Goal: Task Accomplishment & Management: Complete application form

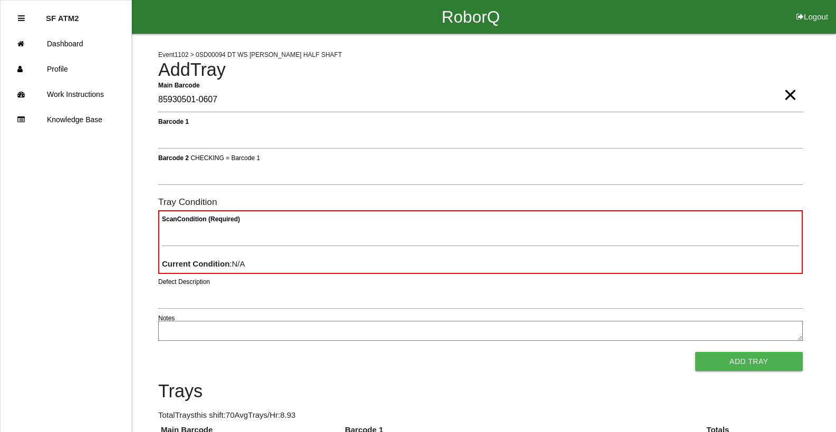
type Barcode "85930501-0607"
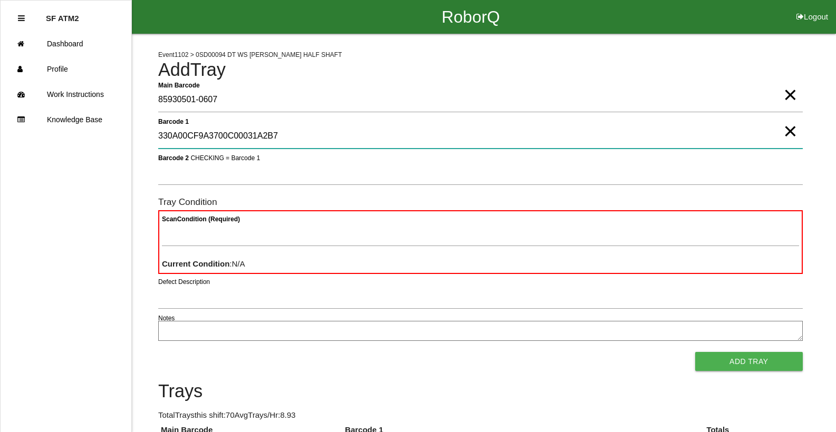
type 1 "330A00CF9A3700C00031A2B7"
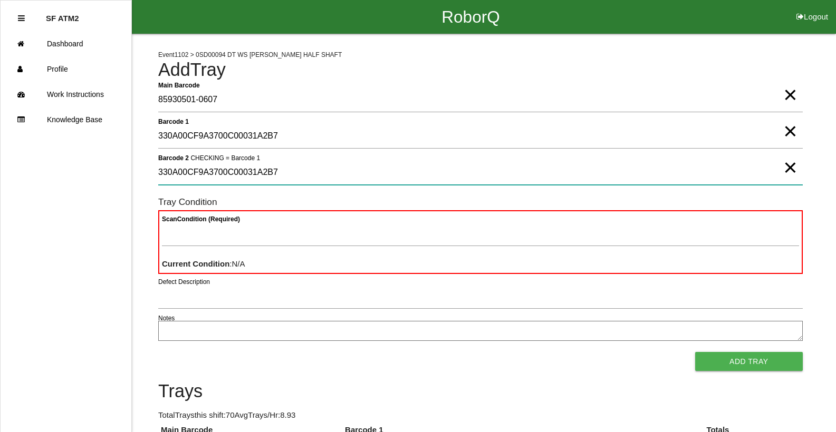
type 2 "330A00CF9A3700C00031A2B7"
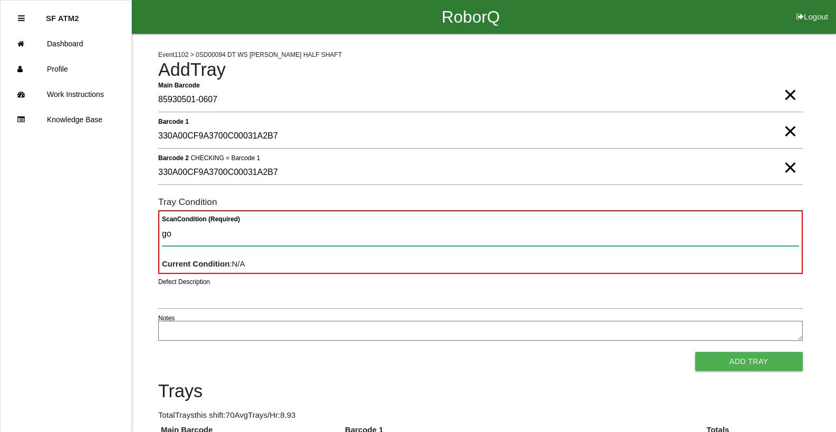
type Condition "goo"
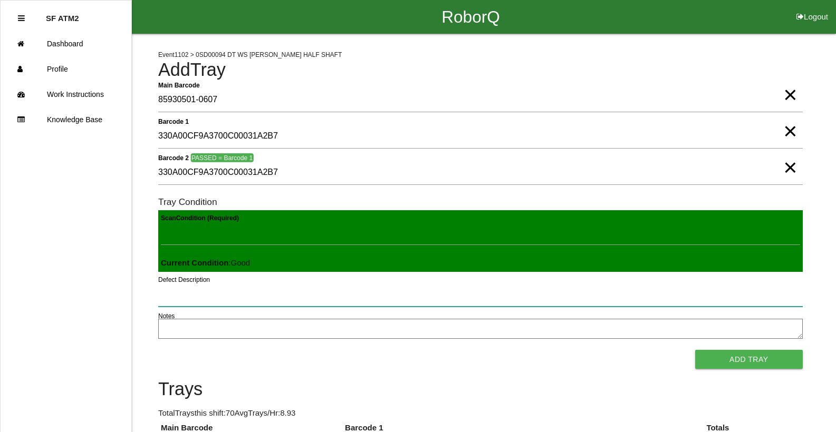
click at [695, 350] on button "Add Tray" at bounding box center [749, 359] width 108 height 19
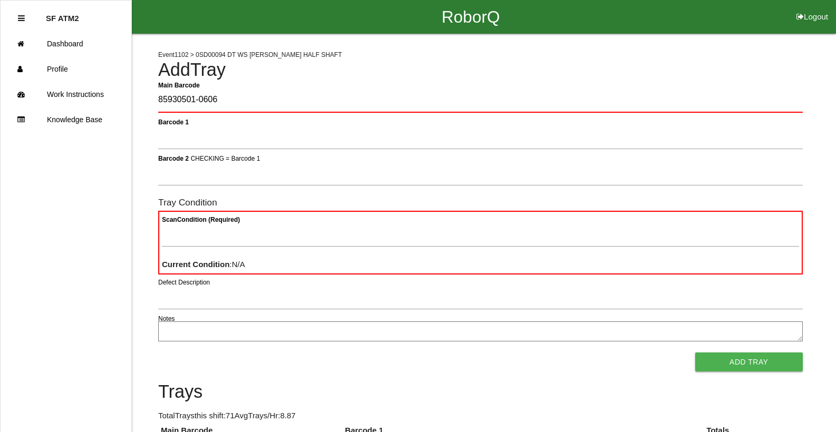
type Barcode "85930501-0606"
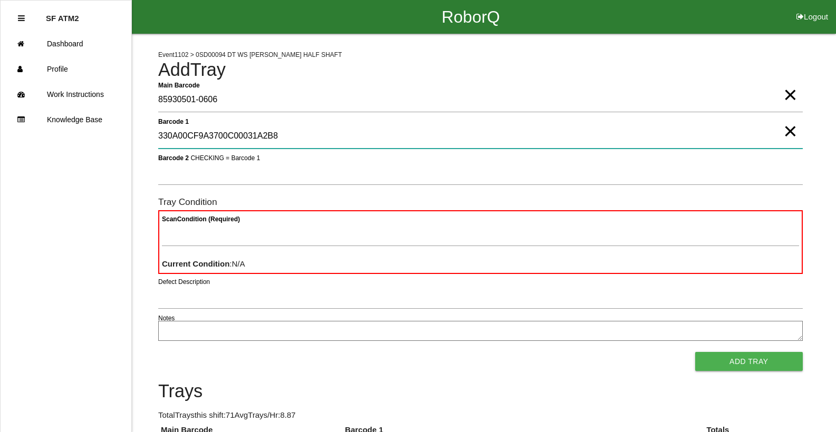
type 1 "330A00CF9A3700C00031A2B8"
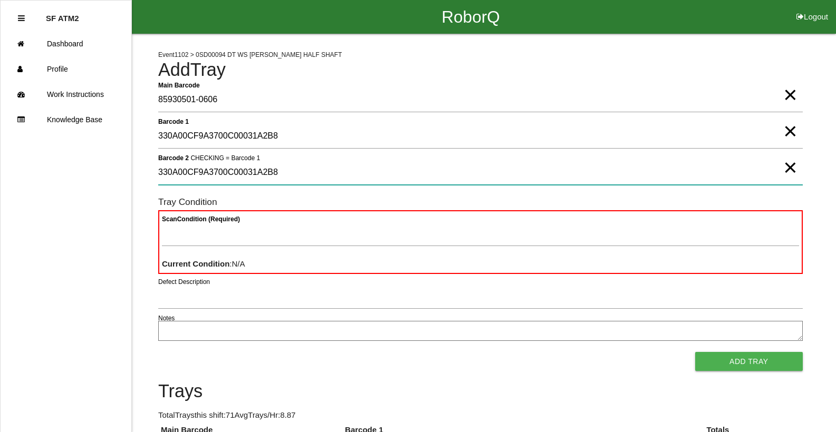
type 2 "330A00CF9A3700C00031A2B8"
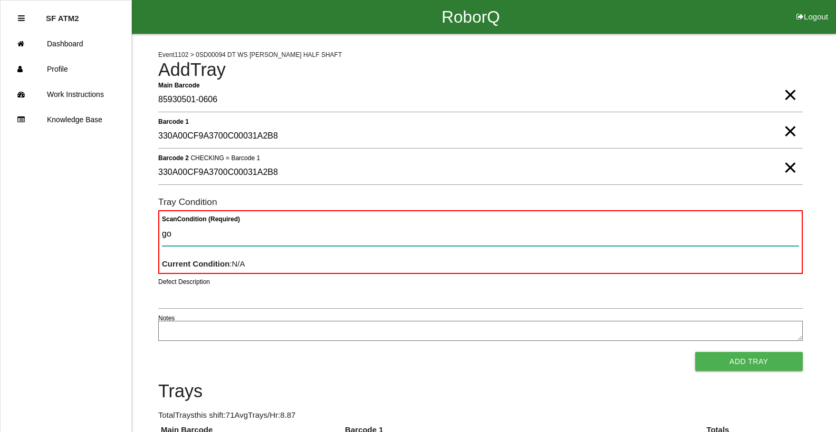
type Condition "goo"
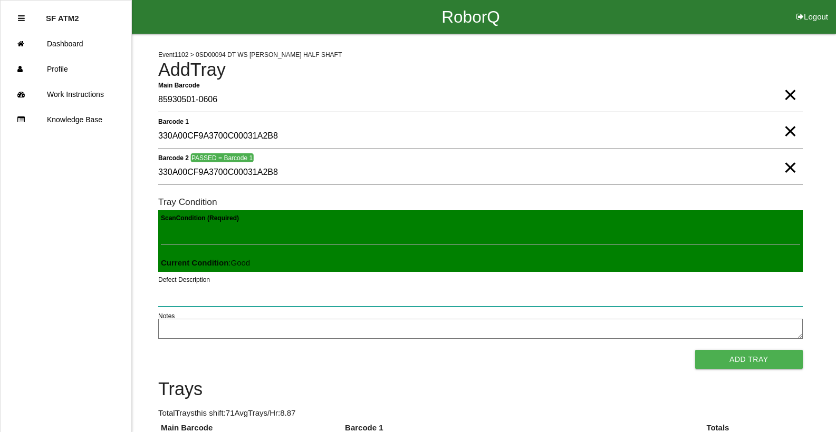
click at [695, 350] on button "Add Tray" at bounding box center [749, 359] width 108 height 19
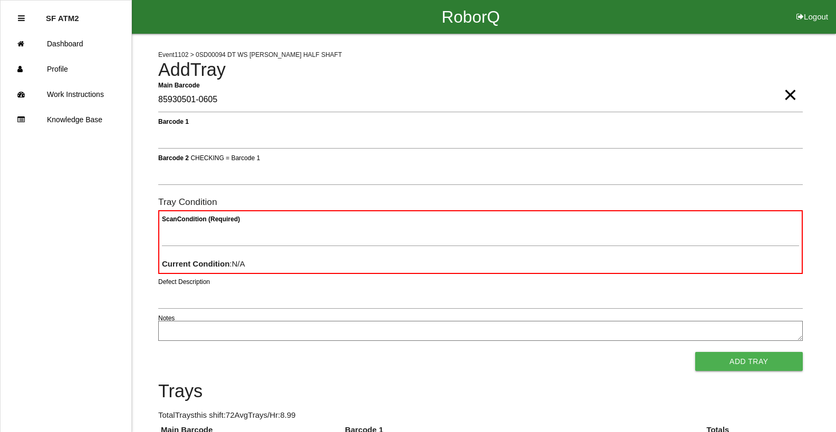
type Barcode "85930501-0605"
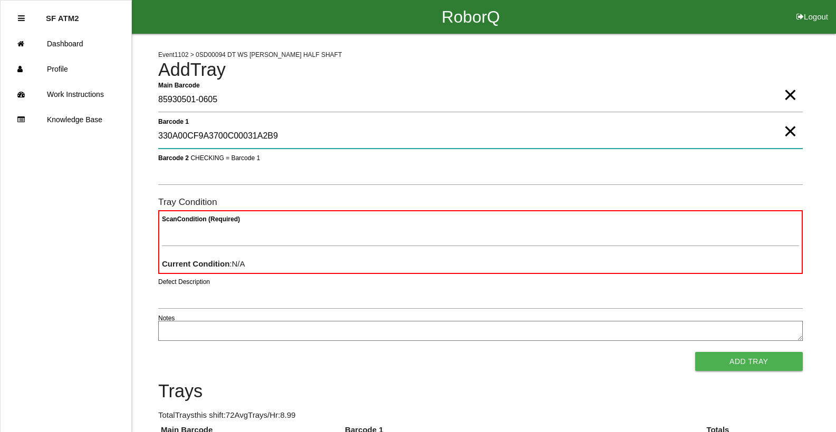
type 1 "330A00CF9A3700C00031A2B9"
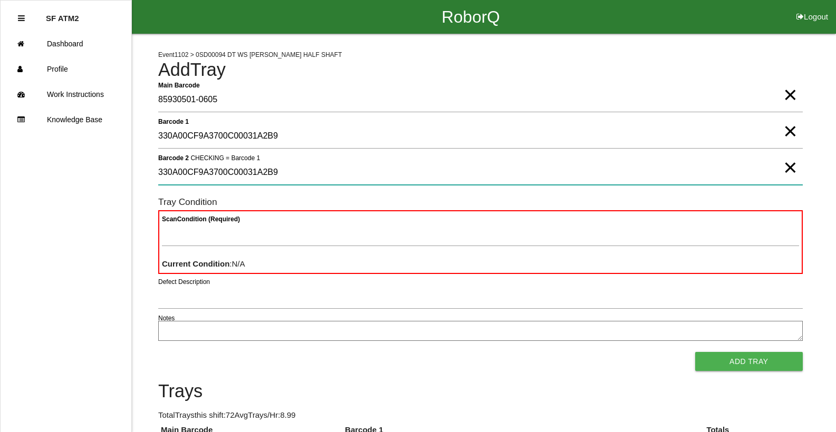
type 2 "330A00CF9A3700C00031A2B9"
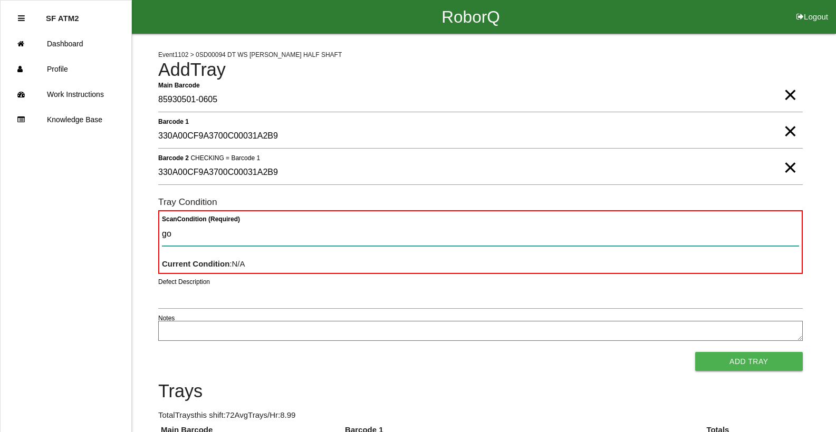
type Condition "goo"
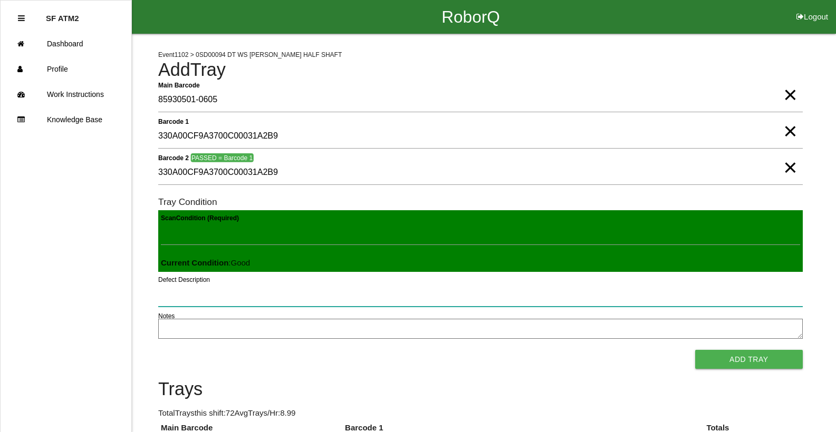
click at [695, 350] on button "Add Tray" at bounding box center [749, 359] width 108 height 19
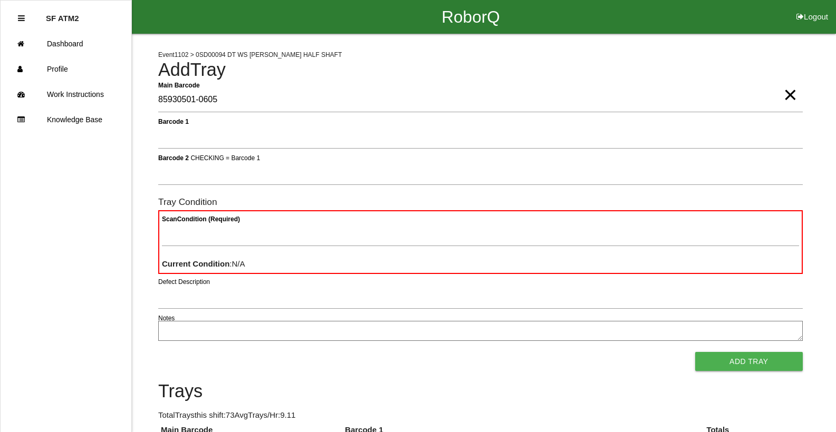
type Barcode "85930501-0605"
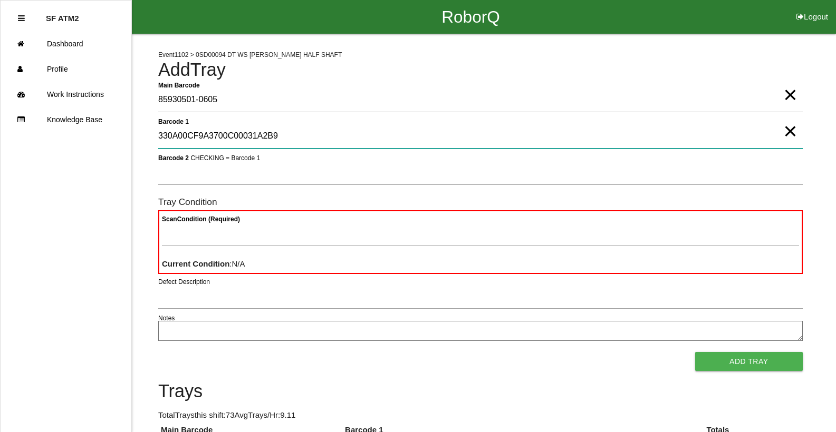
type 1 "330A00CF9A3700C00031A2B9"
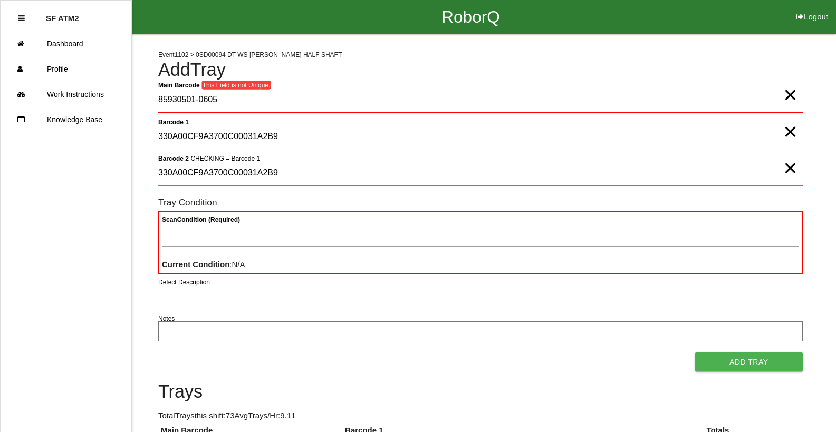
type 2 "330A00CF9A3700C00031A2B9"
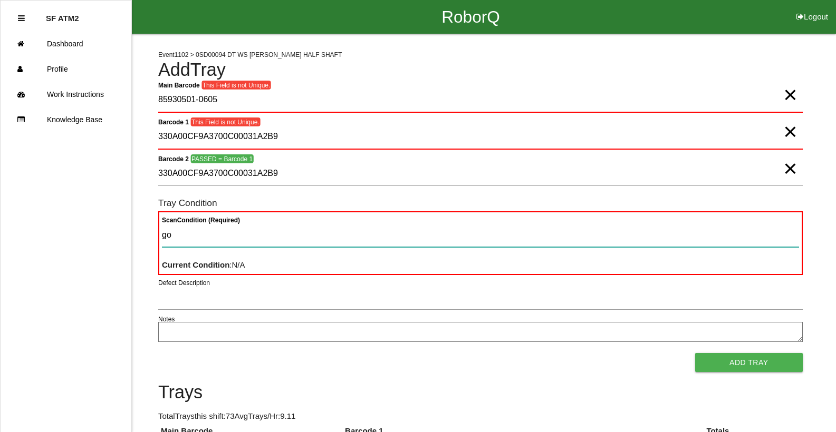
type Condition "goo"
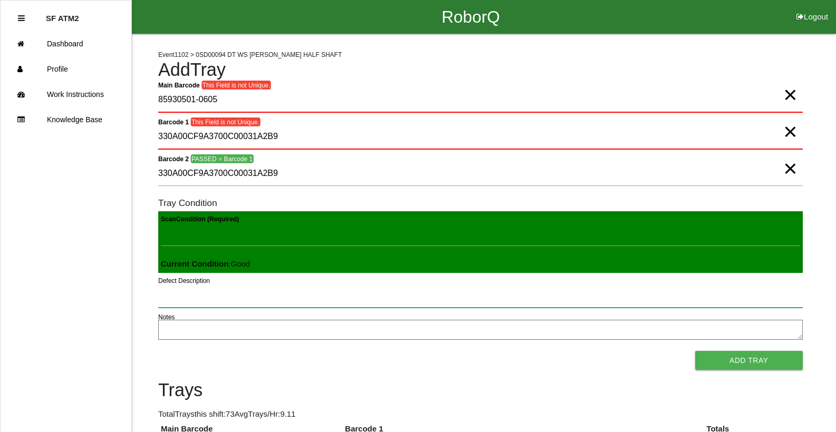
click at [695, 351] on button "Add Tray" at bounding box center [749, 360] width 108 height 19
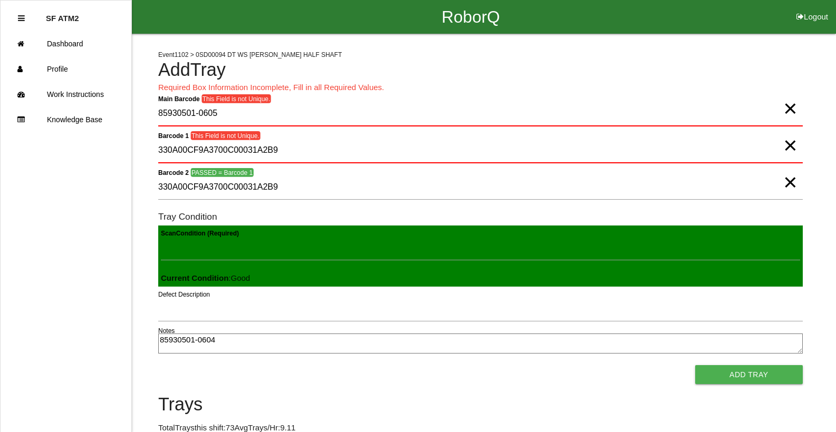
type textarea "85930501-0604"
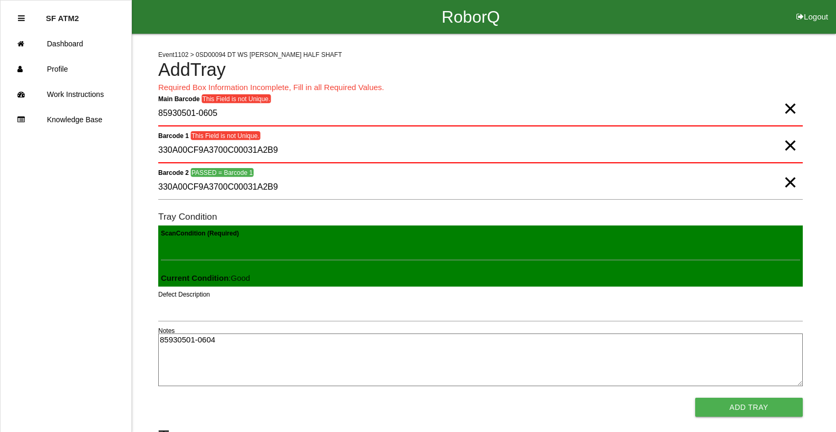
scroll to position [287, 0]
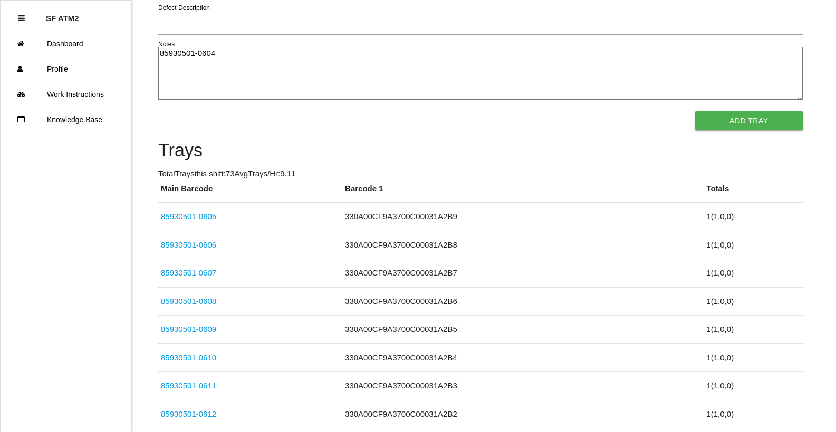
click link "85930501-0607" at bounding box center [188, 272] width 55 height 9
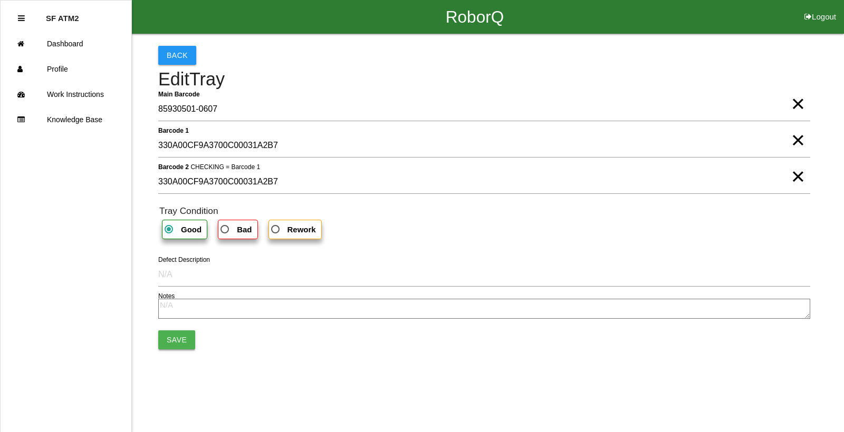
click at [170, 344] on button "Save" at bounding box center [176, 340] width 37 height 19
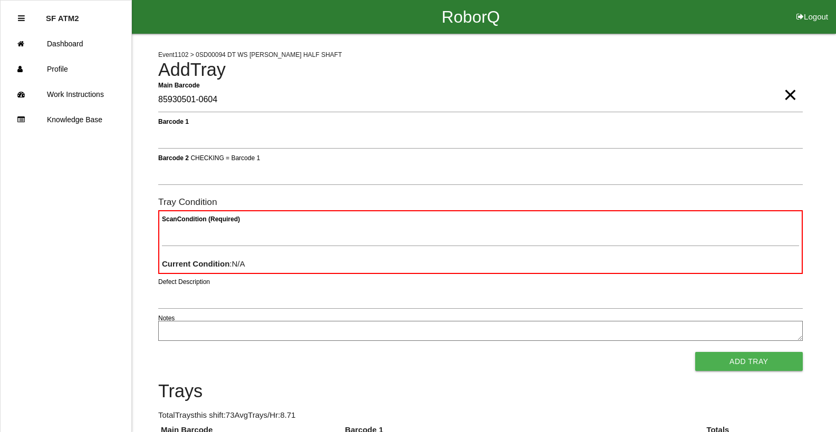
type Barcode "85930501-0604"
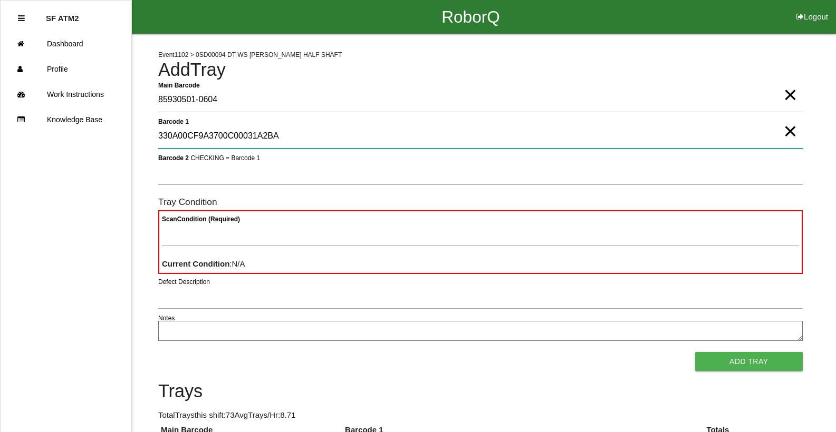
type 1 "330A00CF9A3700C00031A2BA"
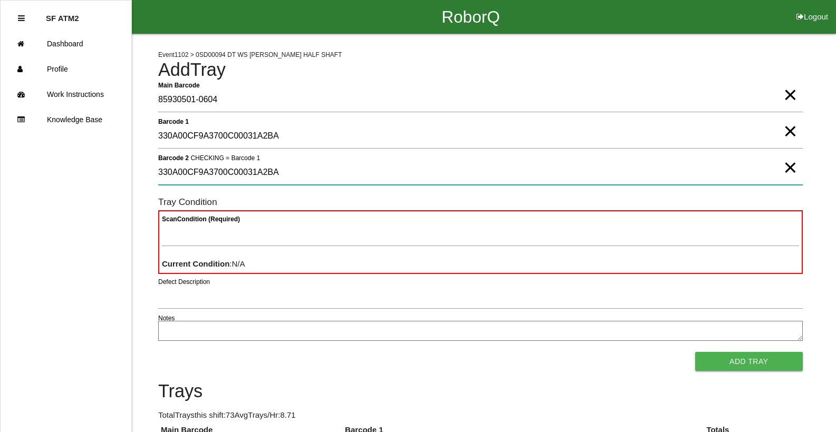
type 2 "330A00CF9A3700C00031A2BA"
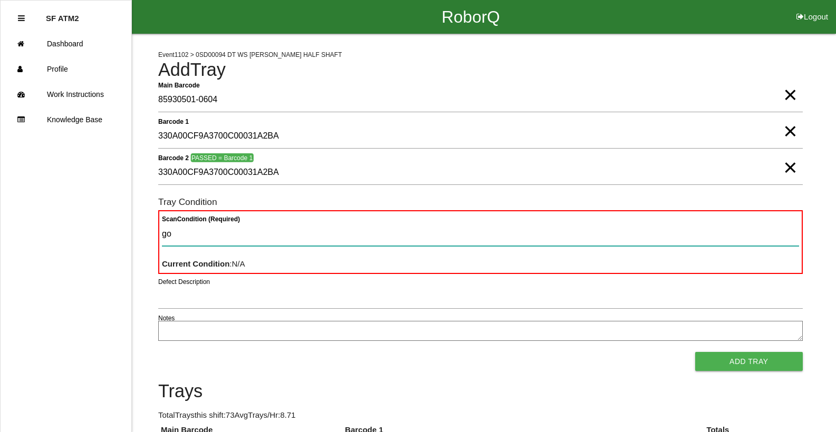
type Condition "goo"
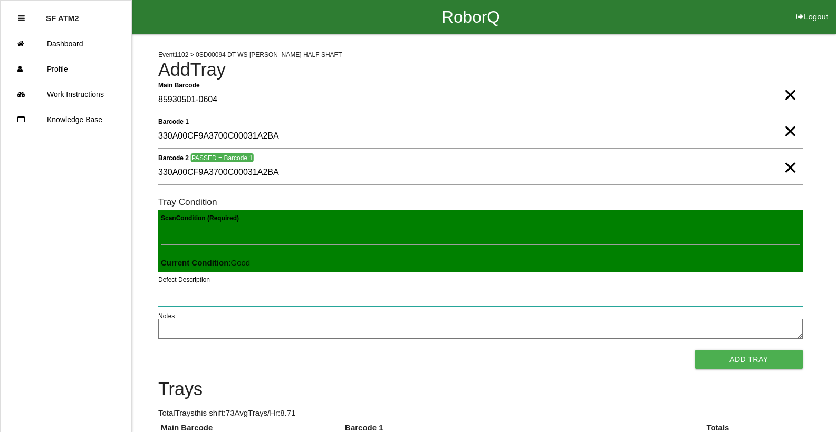
click at [695, 350] on button "Add Tray" at bounding box center [749, 359] width 108 height 19
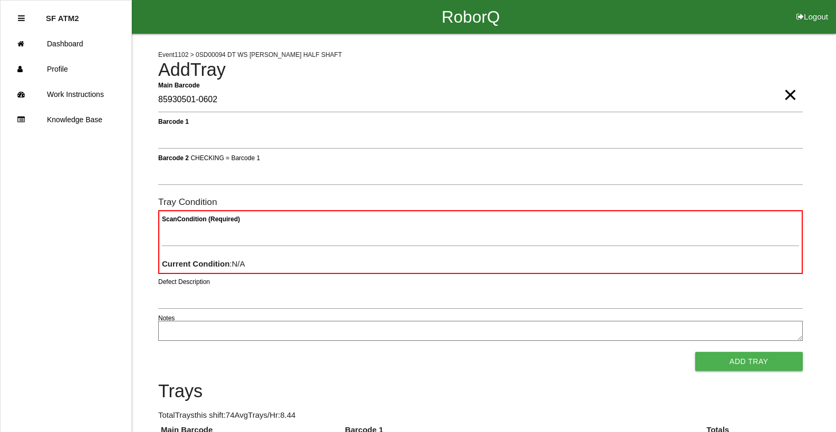
type Barcode "85930501-0602"
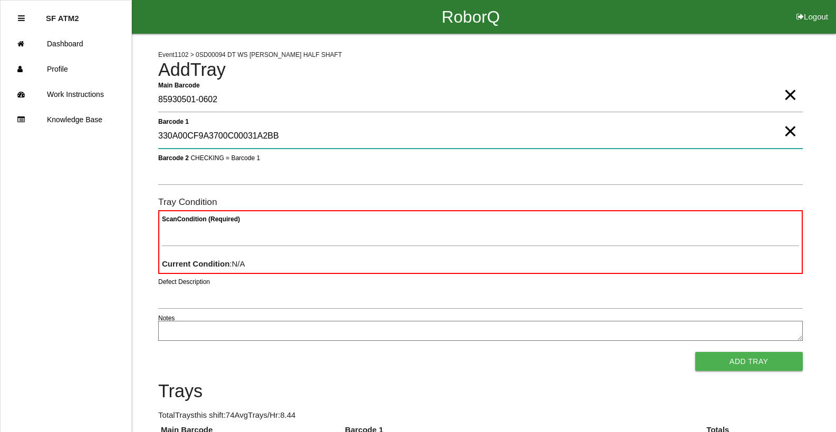
type 1 "330A00CF9A3700C00031A2BB"
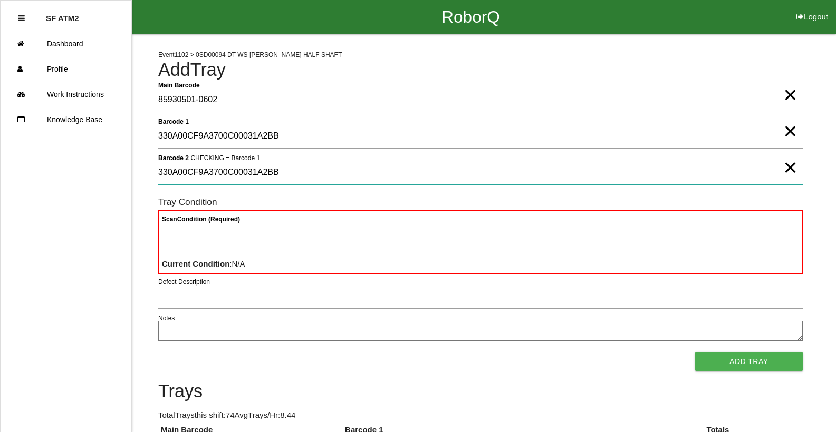
type 2 "330A00CF9A3700C00031A2BB"
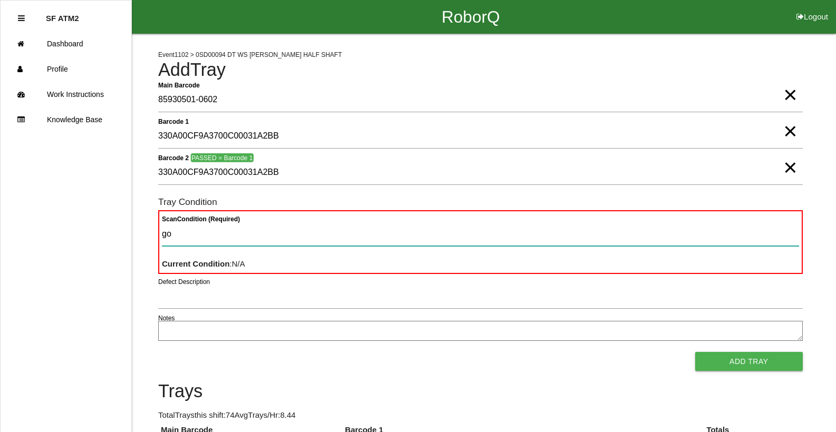
type Condition "goo"
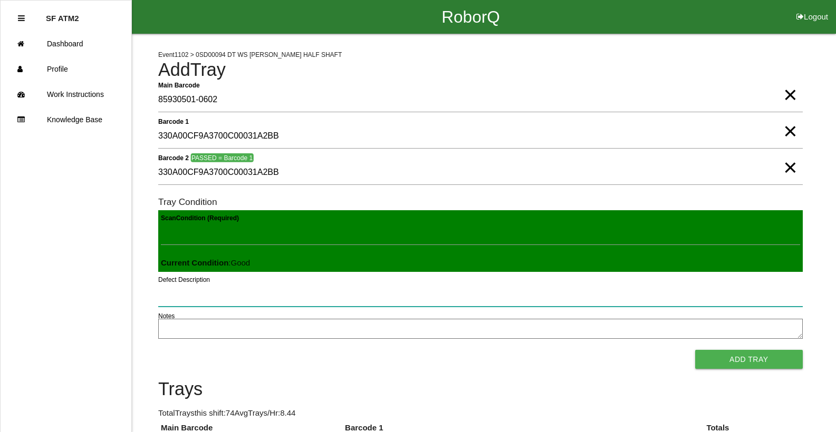
click button "Add Tray" at bounding box center [749, 359] width 108 height 19
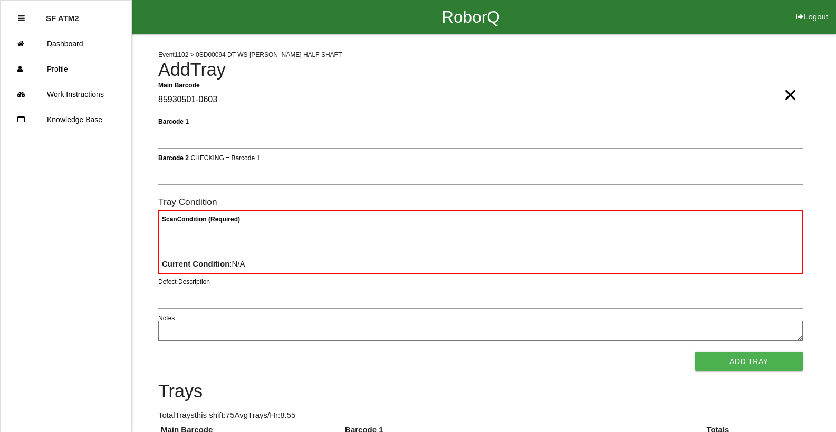
type Barcode "85930501-0603"
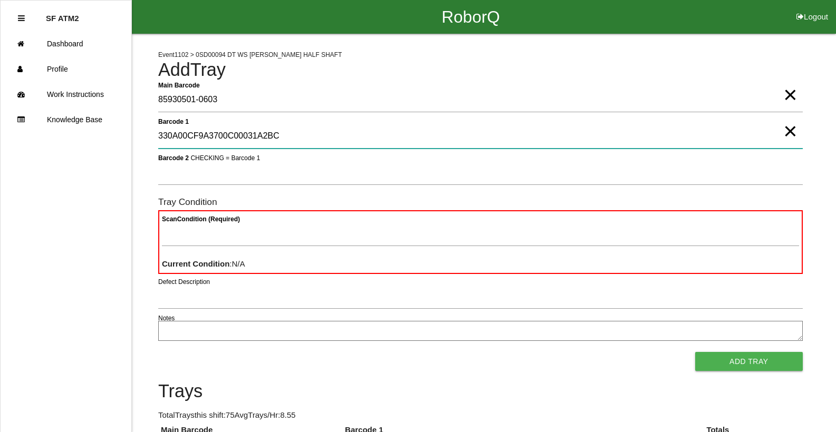
type 1 "330A00CF9A3700C00031A2BC"
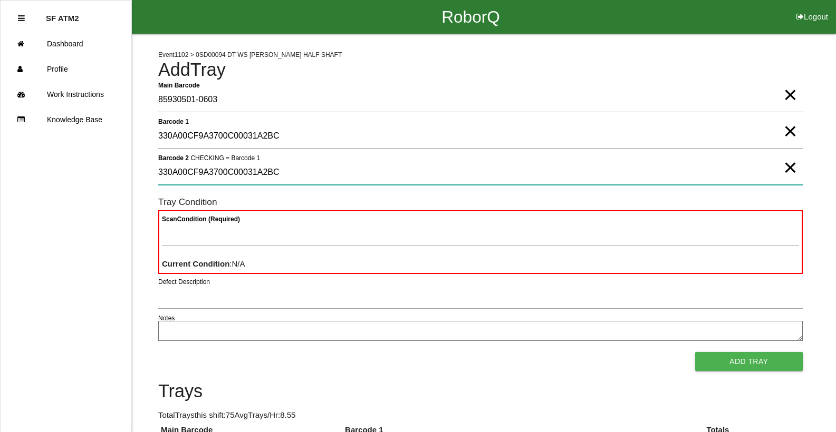
type 2 "330A00CF9A3700C00031A2BC"
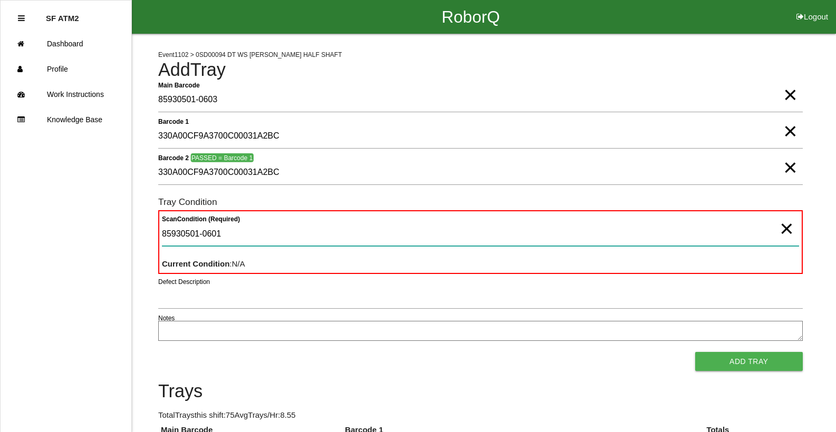
type Condition "85930501-0601"
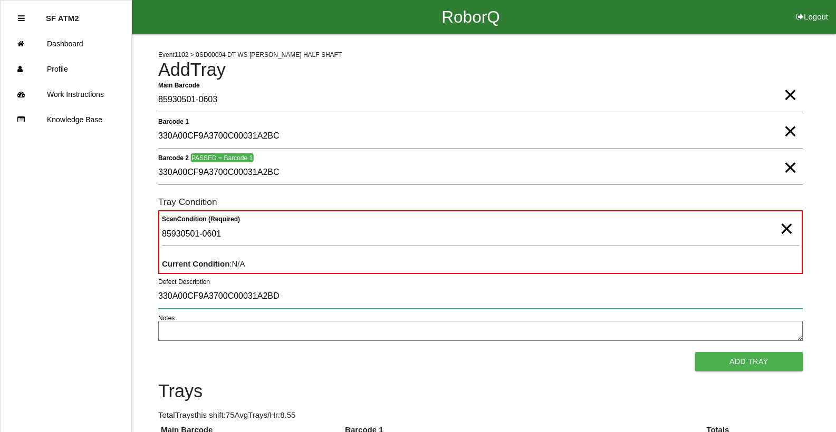
type input "330A00CF9A3700C00031A2BD"
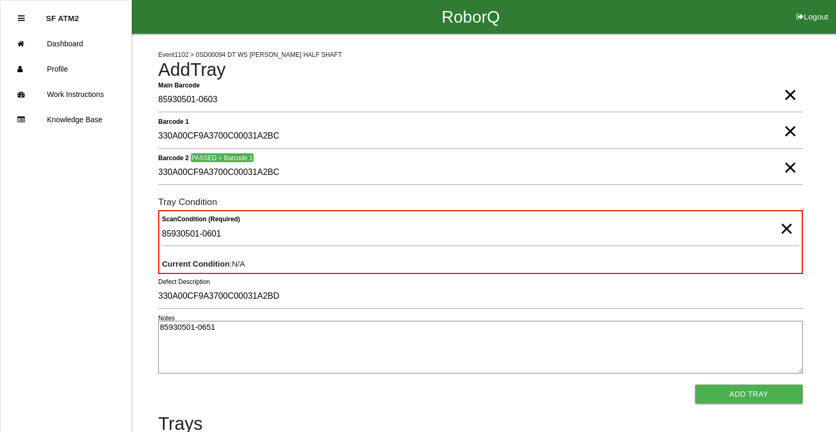
type textarea "85930501-0651"
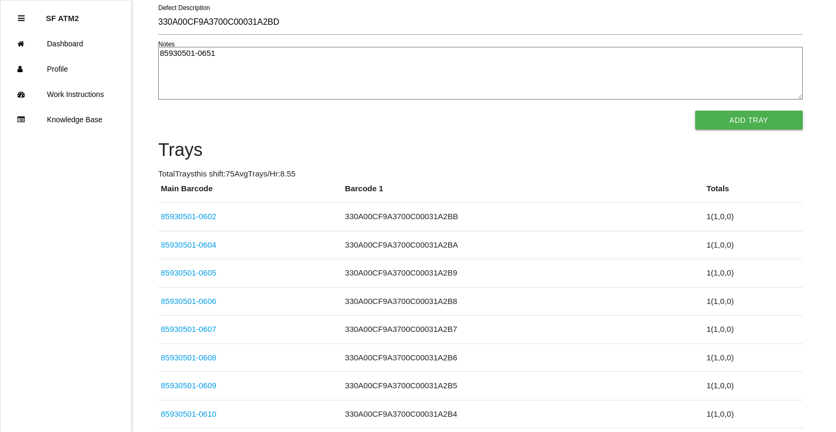
click link "85930501-0602" at bounding box center [188, 216] width 55 height 9
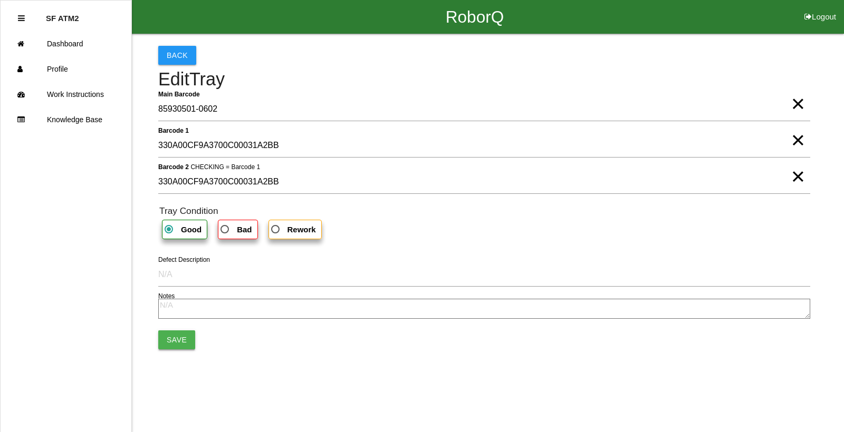
click at [179, 332] on button "Save" at bounding box center [176, 340] width 37 height 19
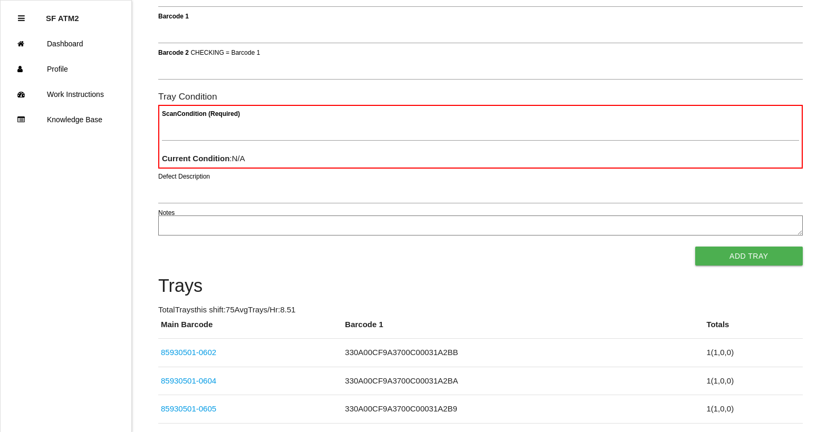
scroll to position [94, 0]
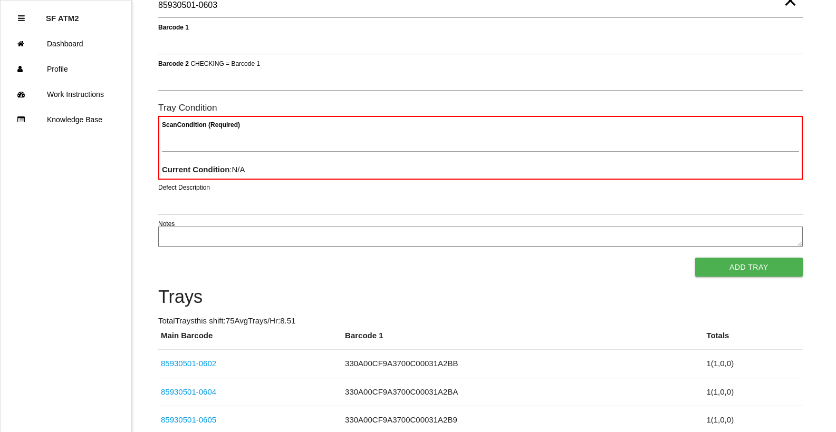
type Barcode "85930501-0603"
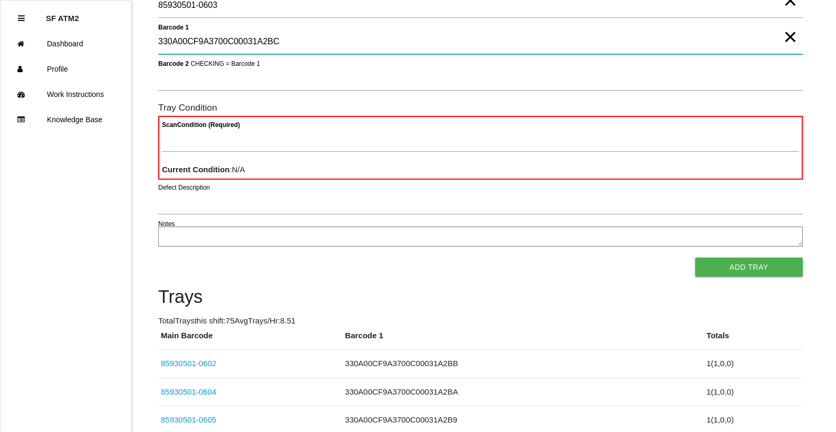
type 1 "330A00CF9A3700C00031A2BC"
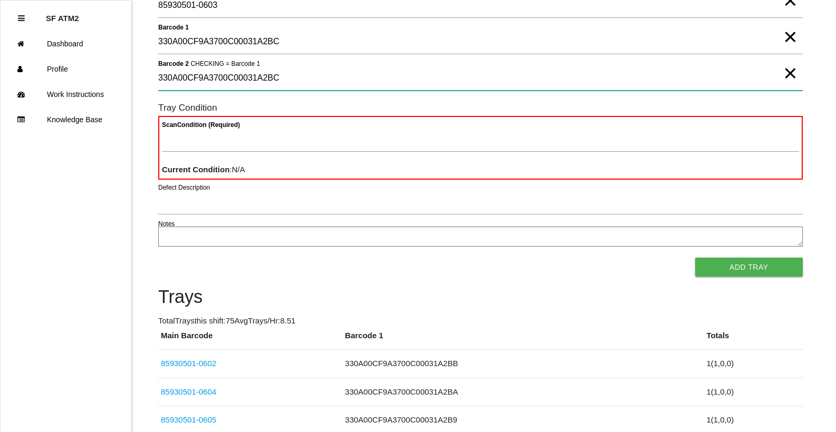
type 2 "330A00CF9A3700C00031A2BC"
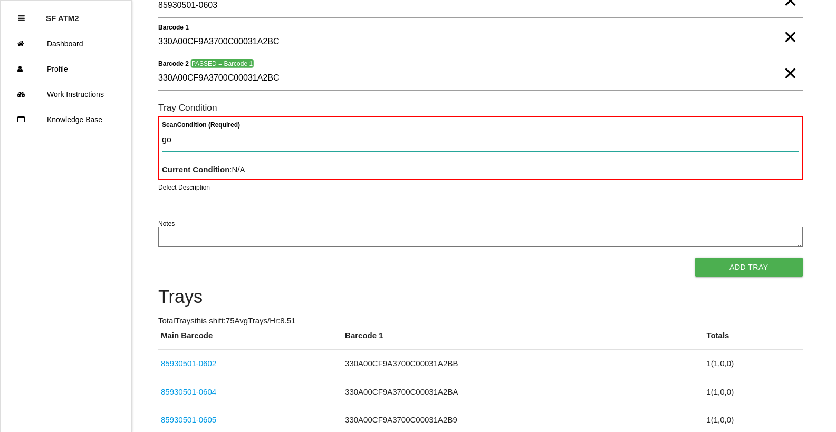
type Condition "goo"
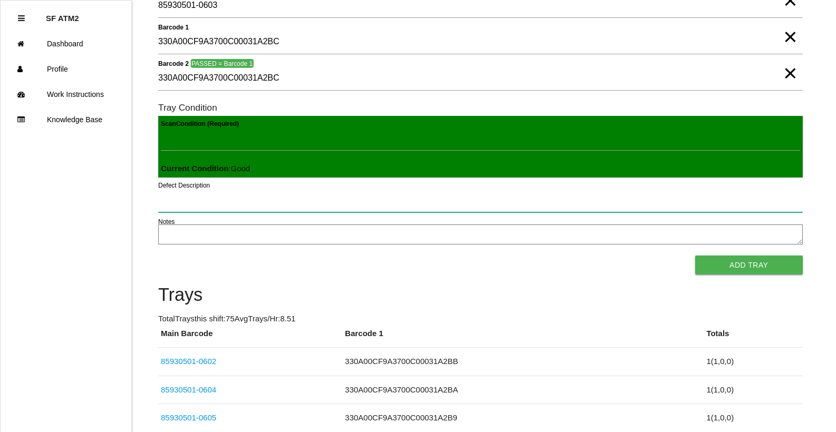
click at [695, 256] on button "Add Tray" at bounding box center [749, 265] width 108 height 19
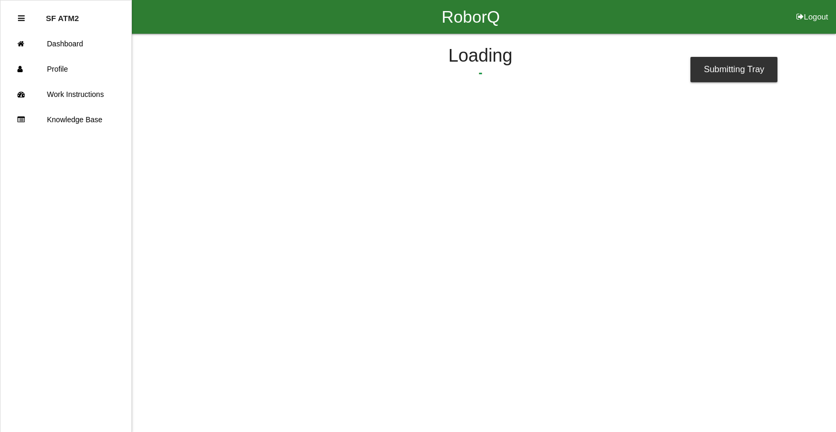
scroll to position [0, 0]
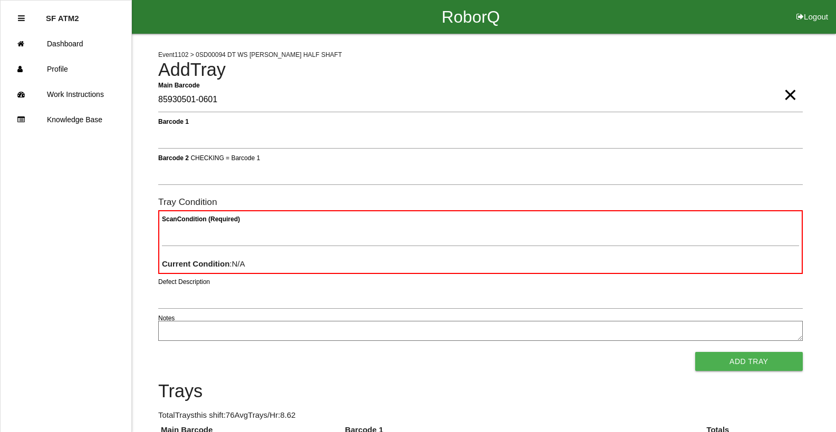
type Barcode "85930501-0601"
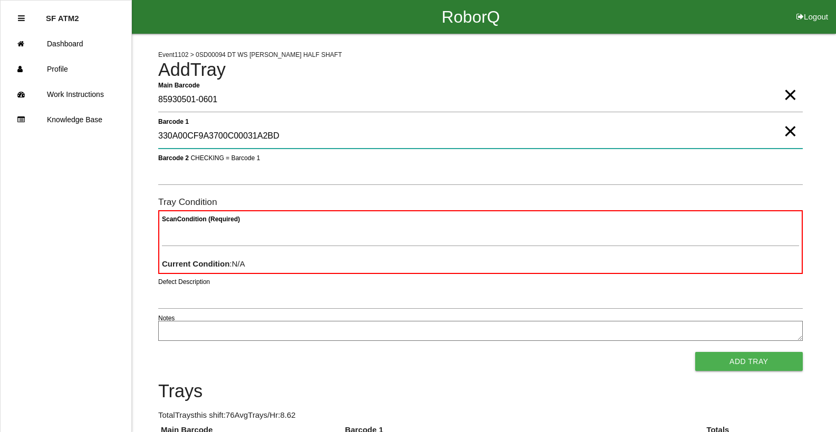
type 1 "330A00CF9A3700C00031A2BD"
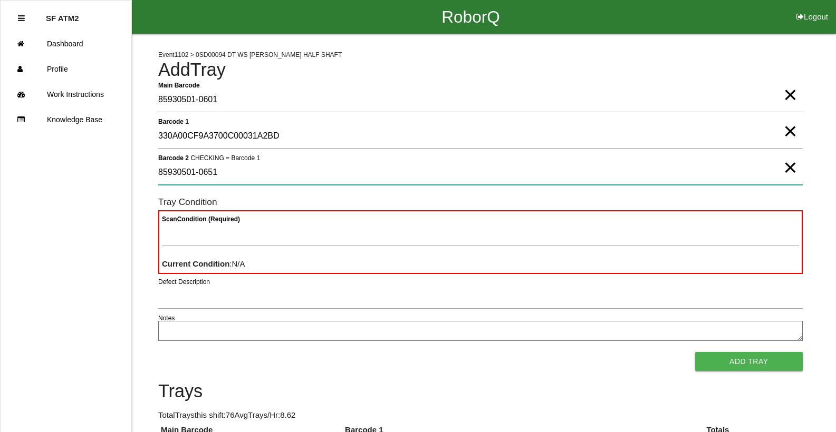
type 2 "85930501-0651"
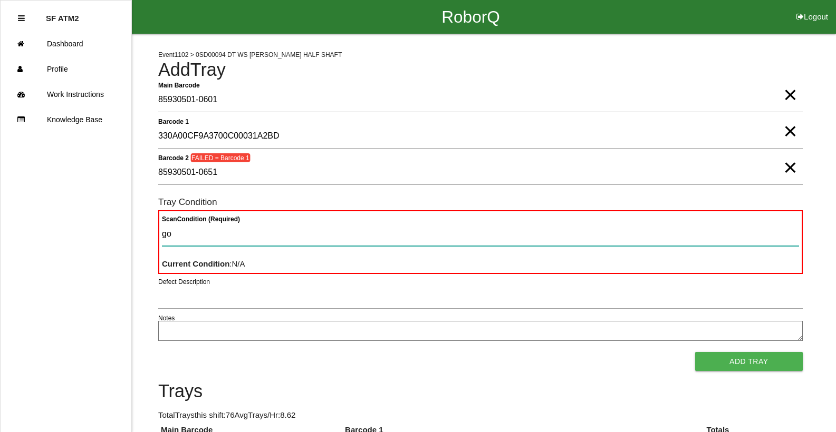
type Condition "goo"
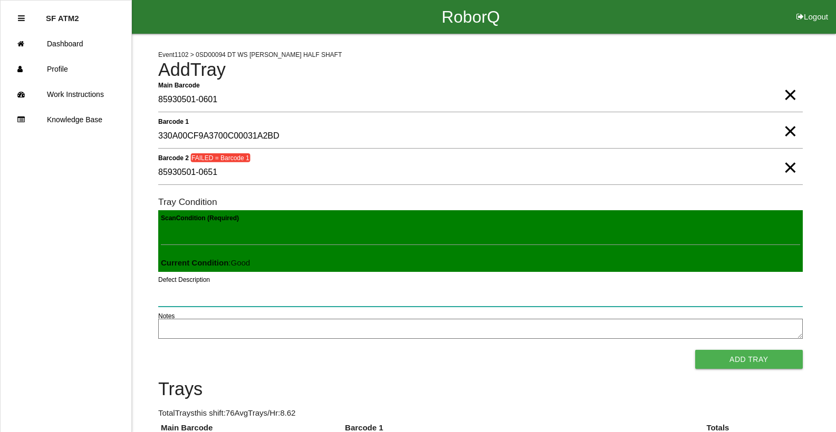
click at [695, 350] on button "Add Tray" at bounding box center [749, 359] width 108 height 19
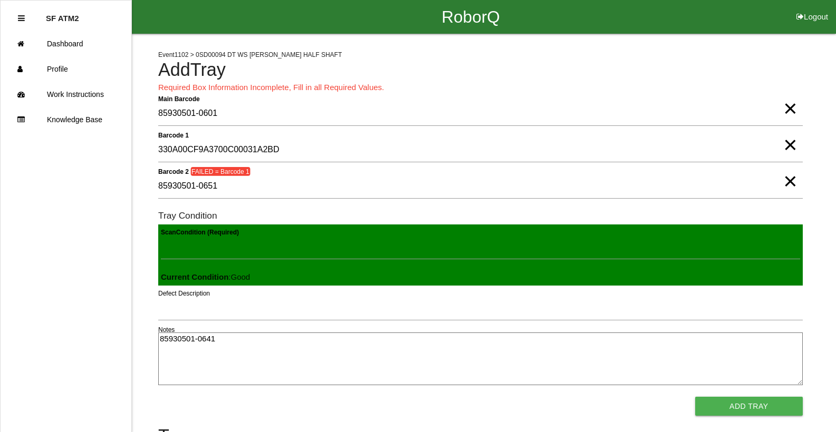
type textarea "85930501-0641"
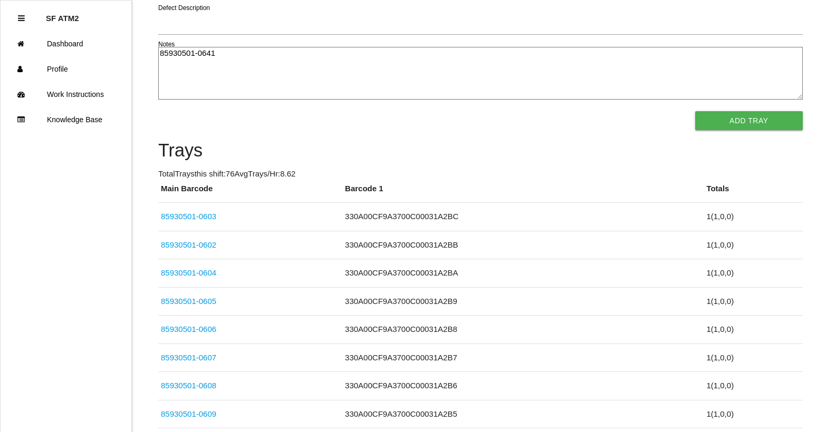
click link "85930501-0604" at bounding box center [188, 272] width 55 height 9
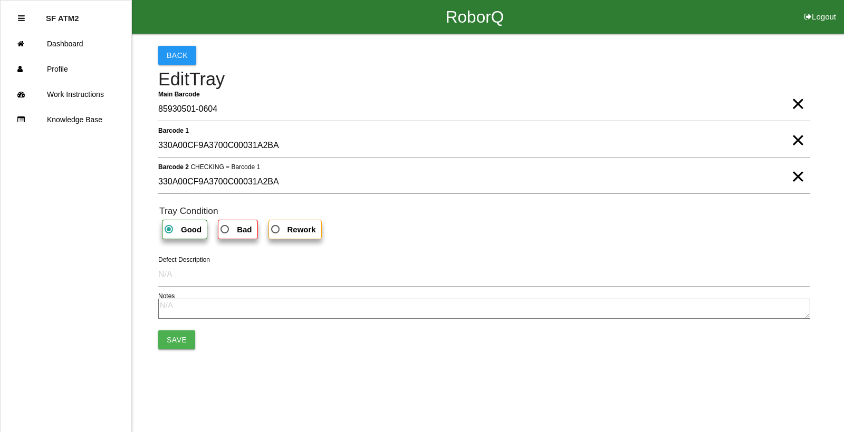
click at [1, 82] on link "Work Instructions" at bounding box center [66, 94] width 131 height 25
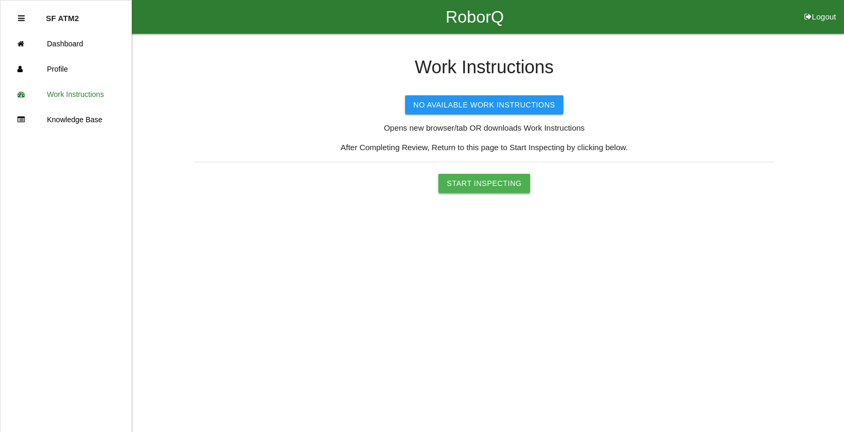
click at [468, 185] on button "Start Inspecting" at bounding box center [484, 183] width 92 height 19
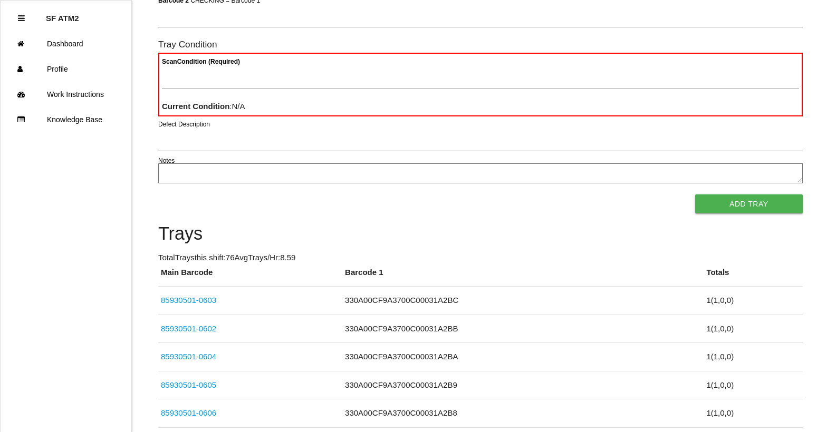
scroll to position [94, 0]
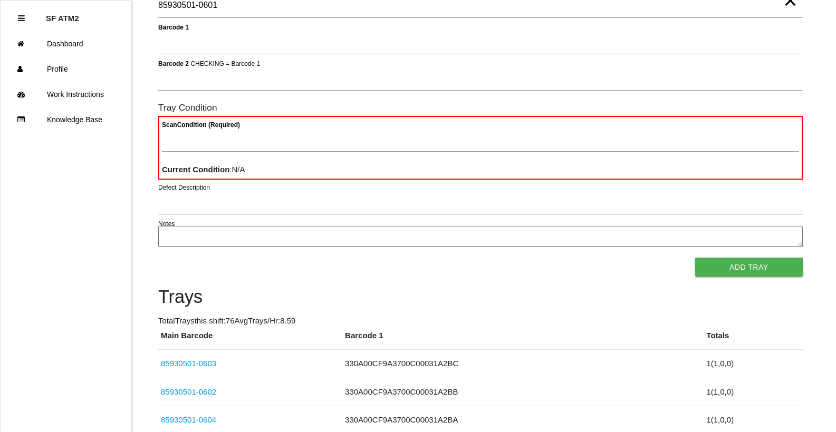
type Barcode "85930501-0601"
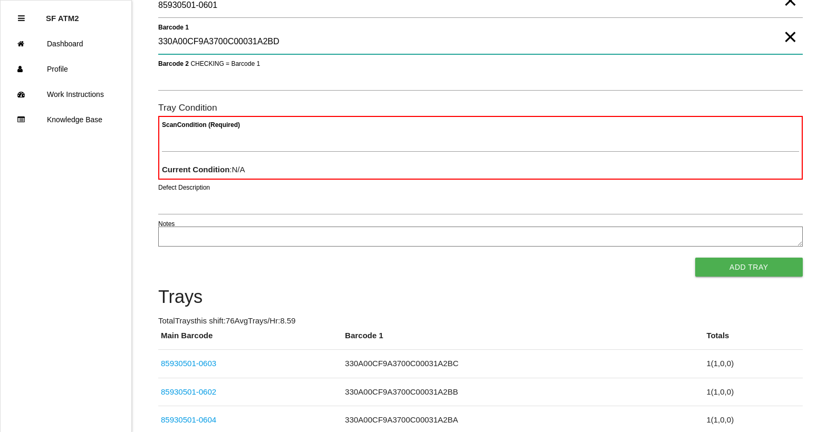
type 1 "330A00CF9A3700C00031A2BD"
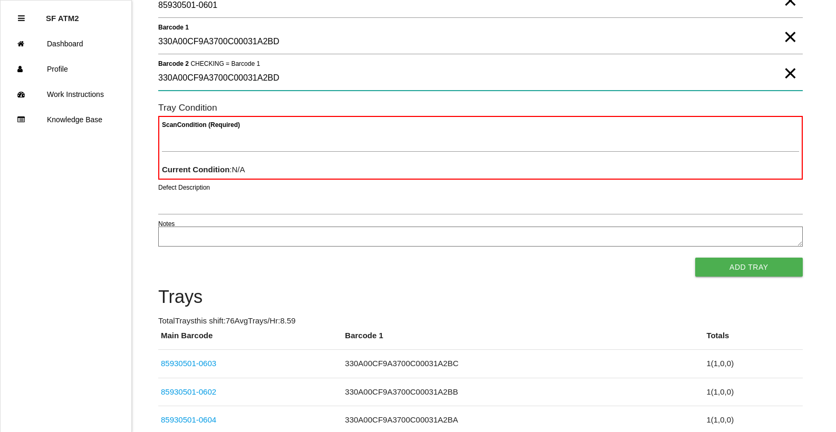
type 2 "330A00CF9A3700C00031A2BD"
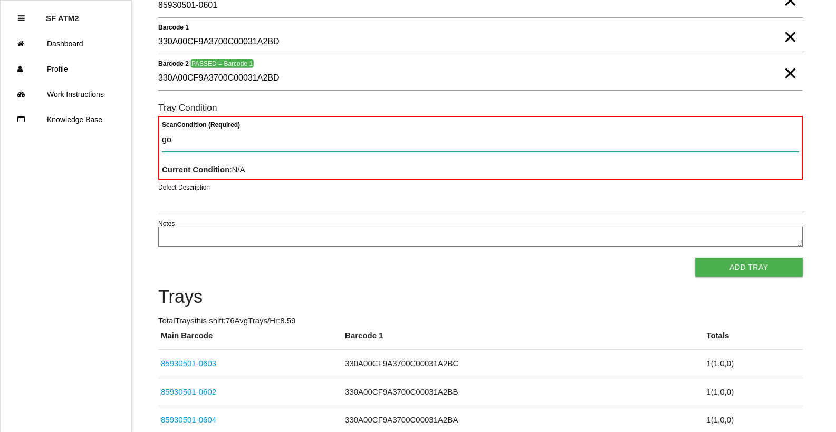
type Condition "goo"
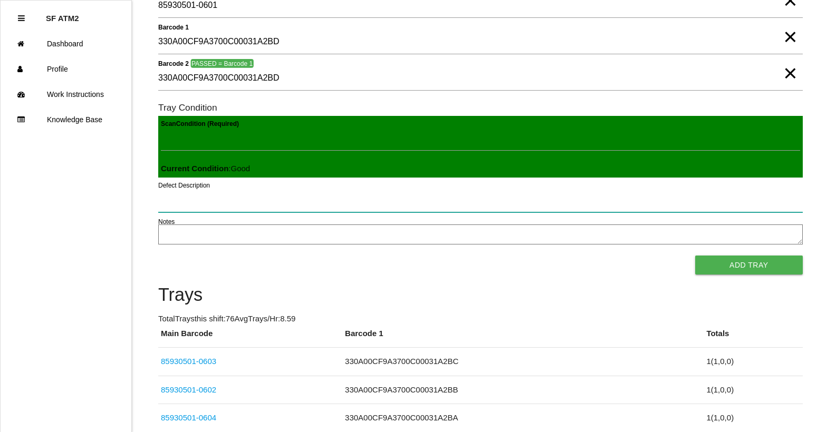
click at [695, 256] on button "Add Tray" at bounding box center [749, 265] width 108 height 19
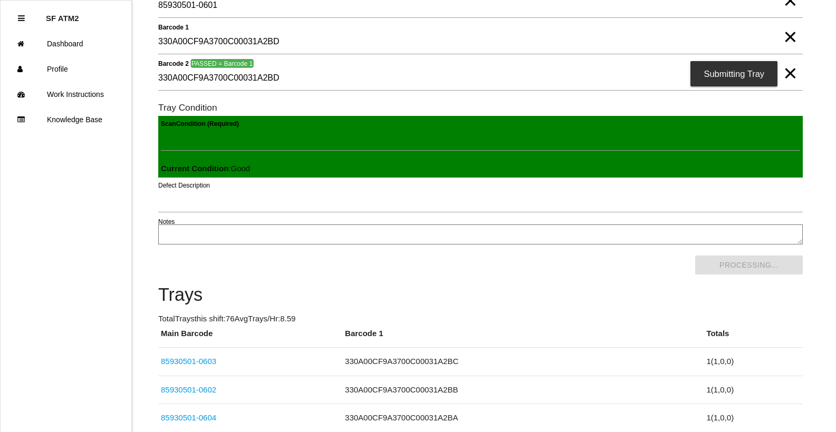
scroll to position [0, 0]
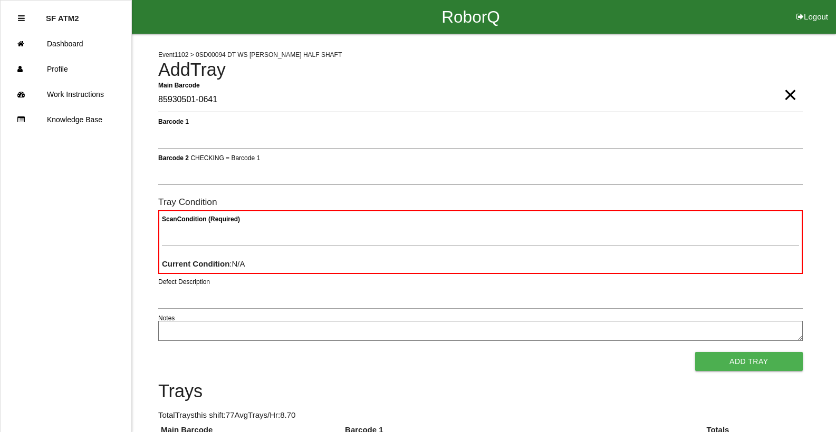
type Barcode "85930501-0641"
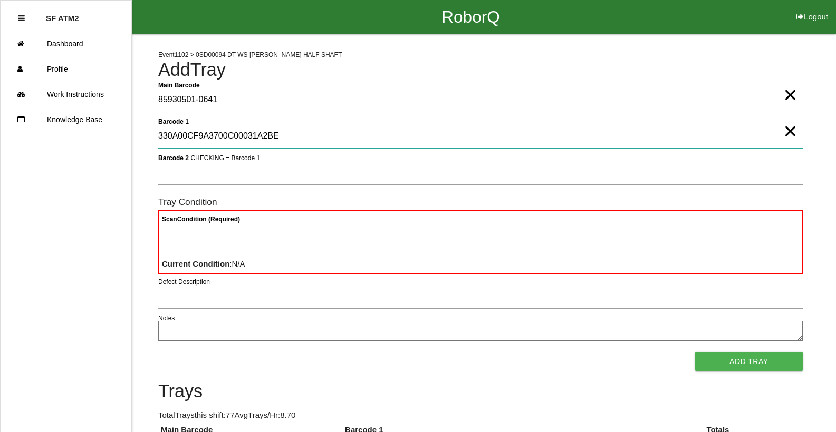
type 1 "330A00CF9A3700C00031A2BE"
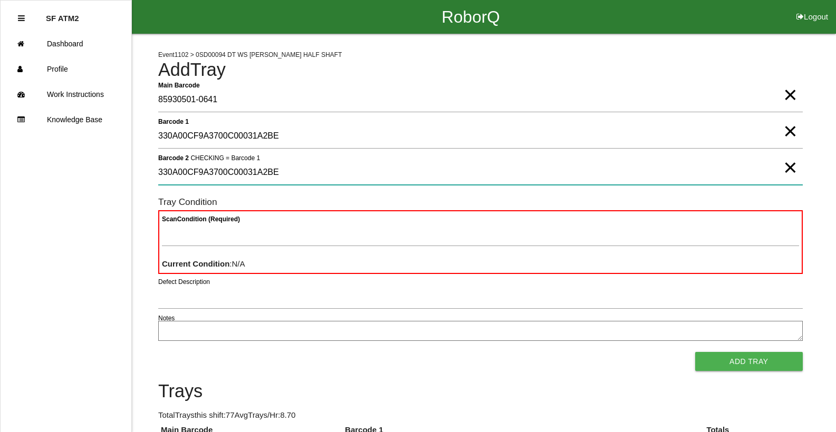
type 2 "330A00CF9A3700C00031A2BE"
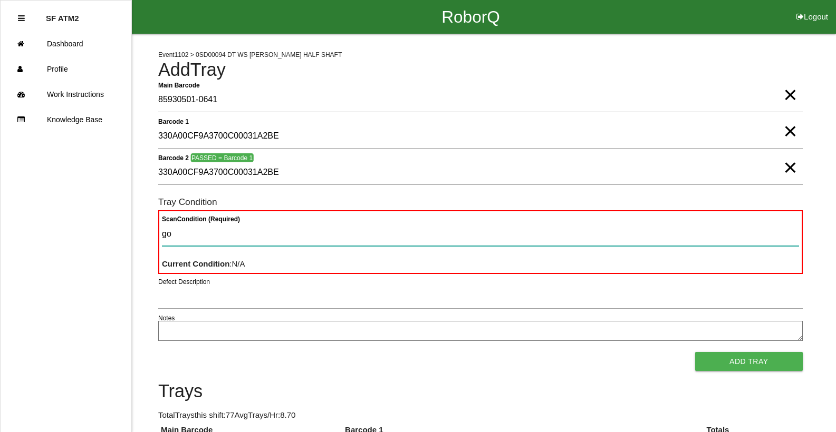
type Condition "goo"
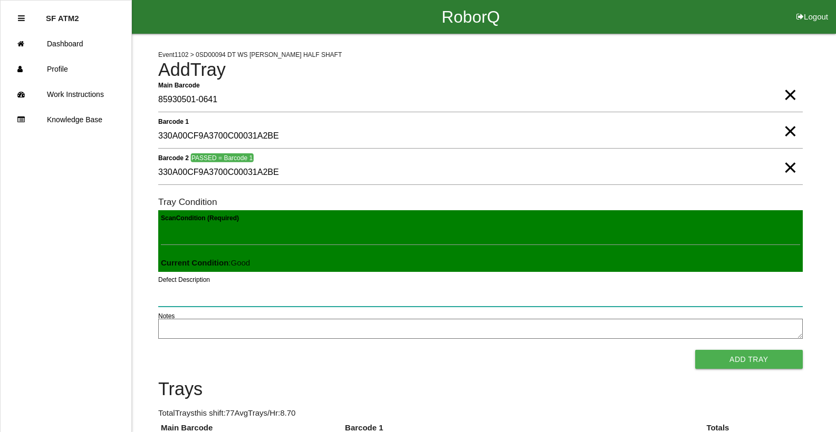
click at [695, 350] on button "Add Tray" at bounding box center [749, 359] width 108 height 19
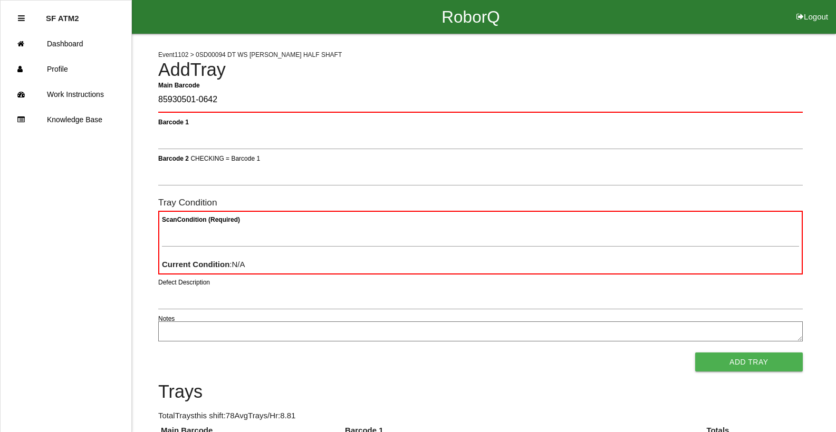
type Barcode "85930501-0642"
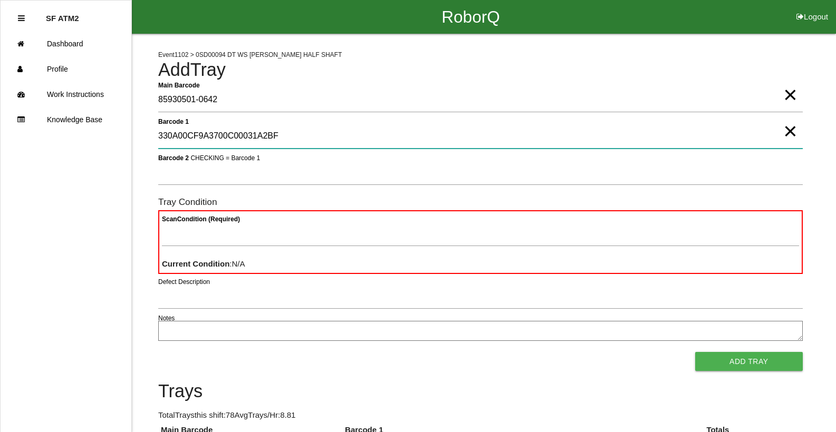
type 1 "330A00CF9A3700C00031A2BF"
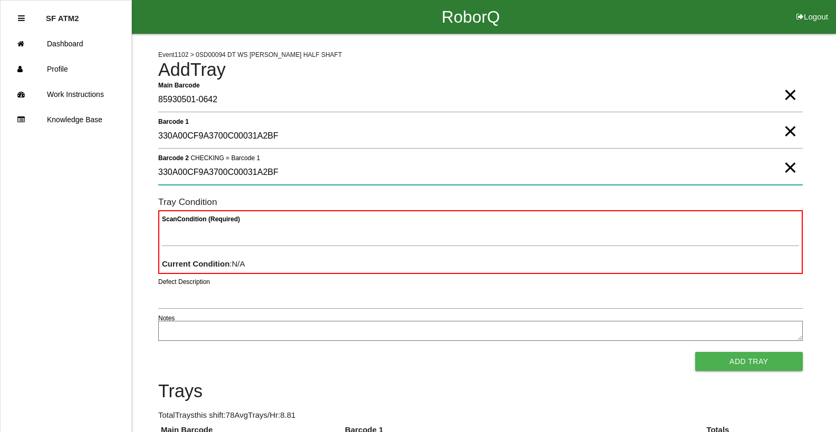
type 2 "330A00CF9A3700C00031A2BF"
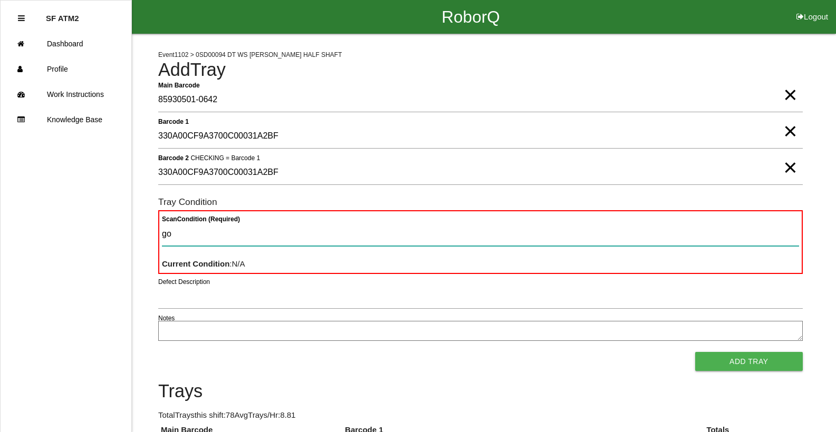
type Condition "goo"
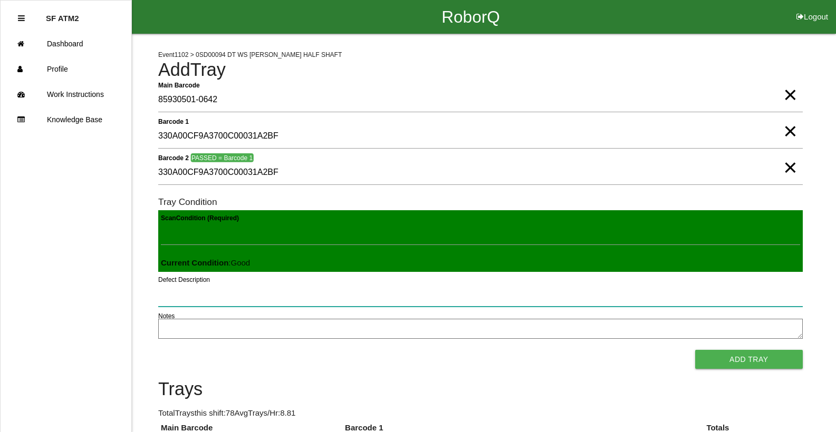
click at [695, 350] on button "Add Tray" at bounding box center [749, 359] width 108 height 19
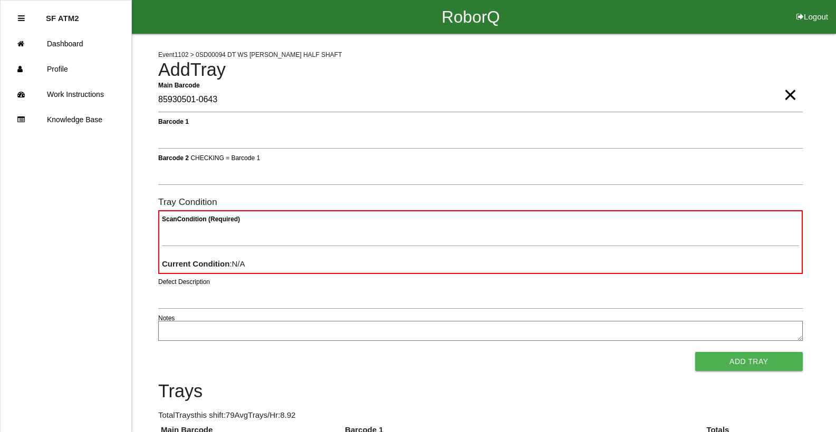
type Barcode "85930501-0643"
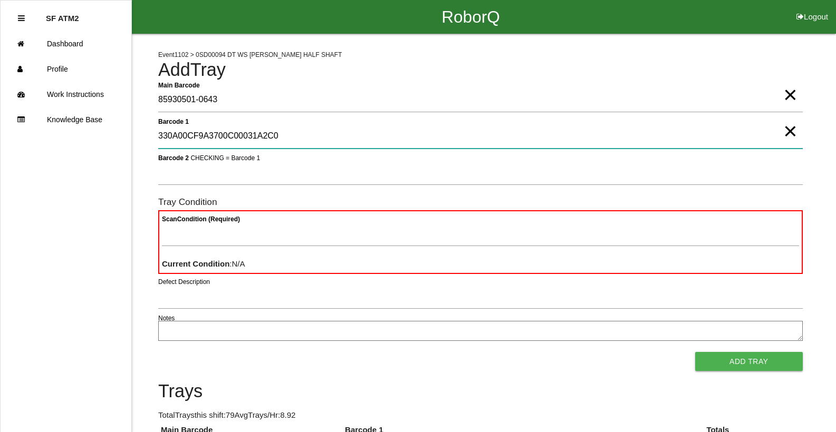
type 1 "330A00CF9A3700C00031A2C0"
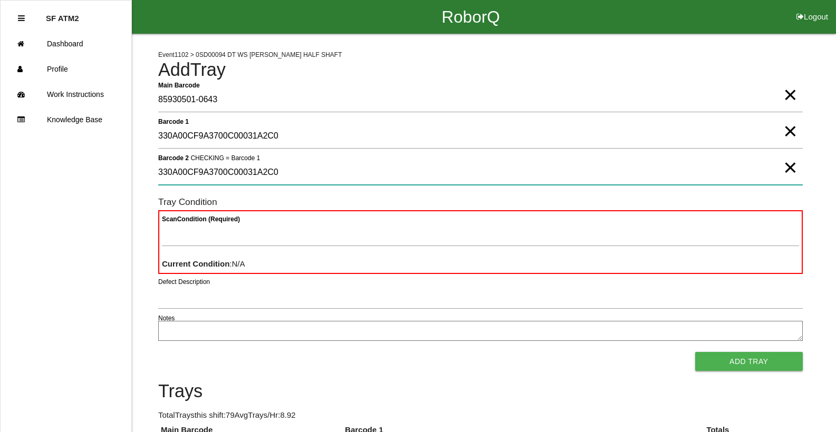
type 2 "330A00CF9A3700C00031A2C0"
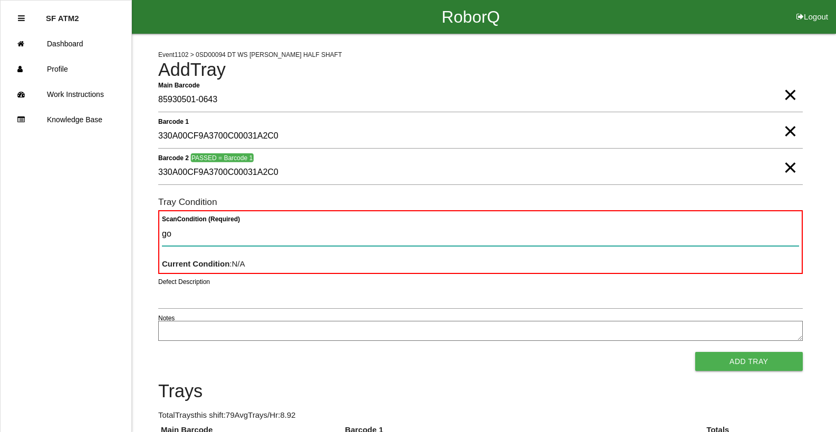
type Condition "goo"
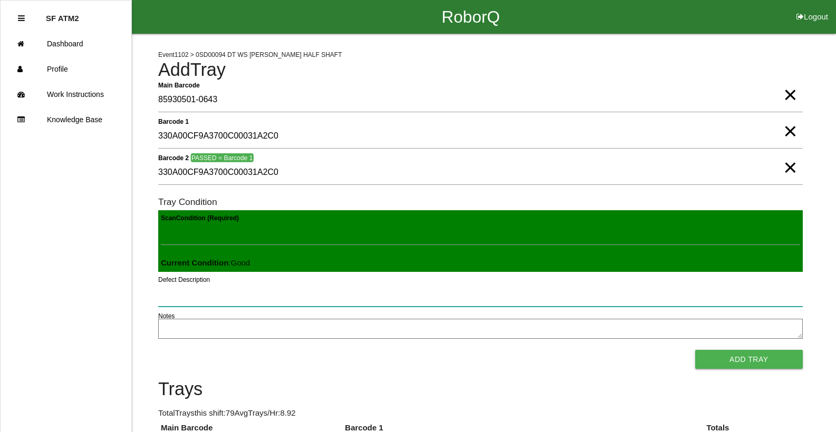
click at [695, 350] on button "Add Tray" at bounding box center [749, 359] width 108 height 19
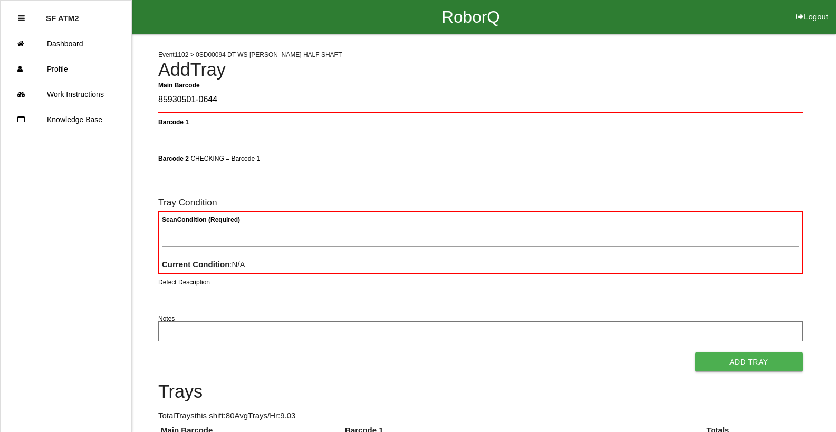
type Barcode "85930501-0644"
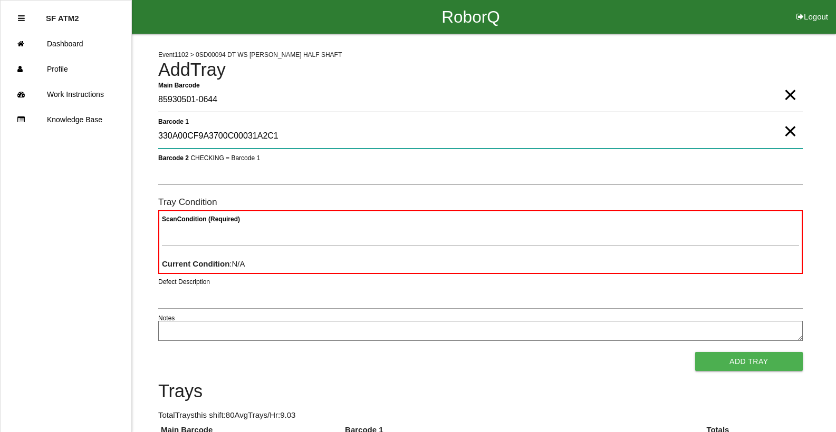
type 1 "330A00CF9A3700C00031A2C1"
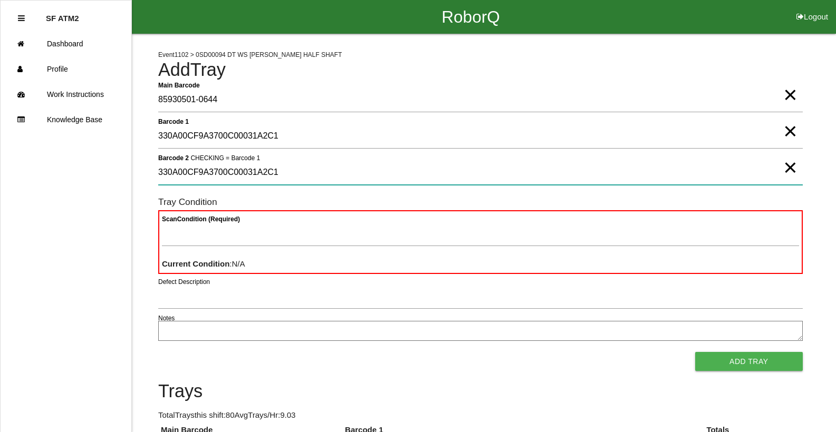
type 2 "330A00CF9A3700C00031A2C1"
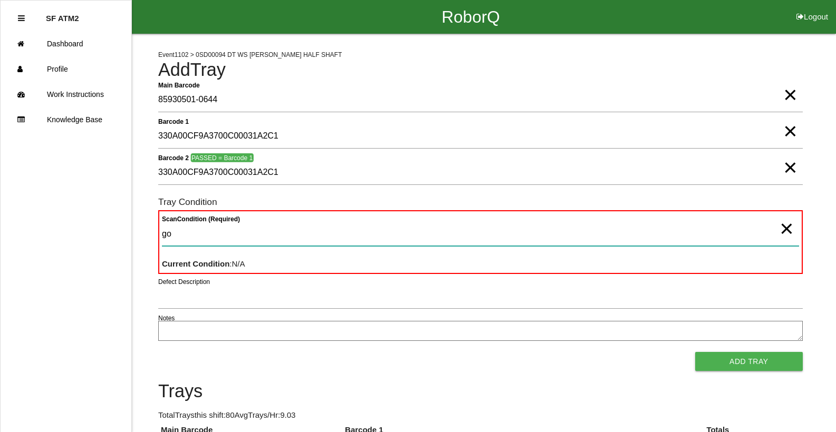
type Condition "goo"
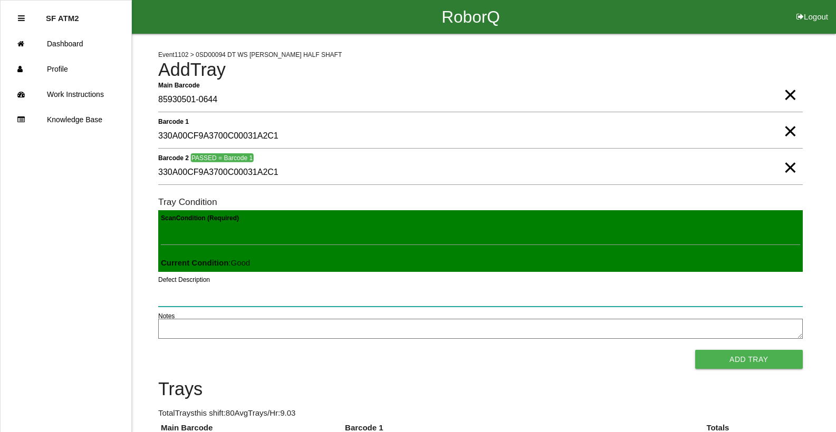
click at [695, 350] on button "Add Tray" at bounding box center [749, 359] width 108 height 19
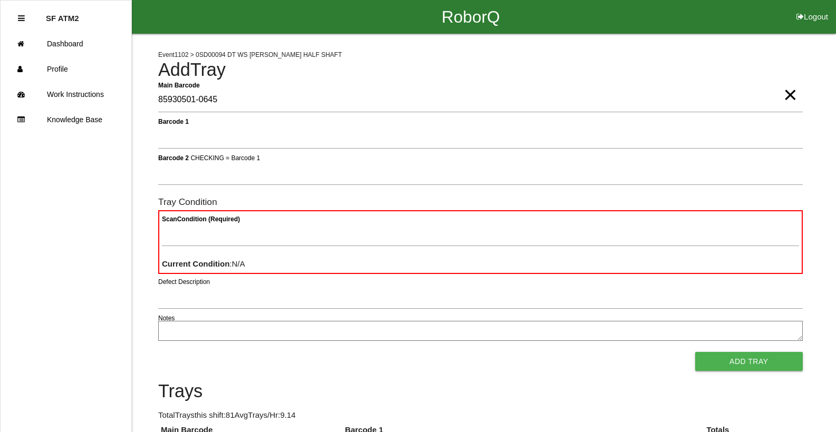
type Barcode "85930501-0645"
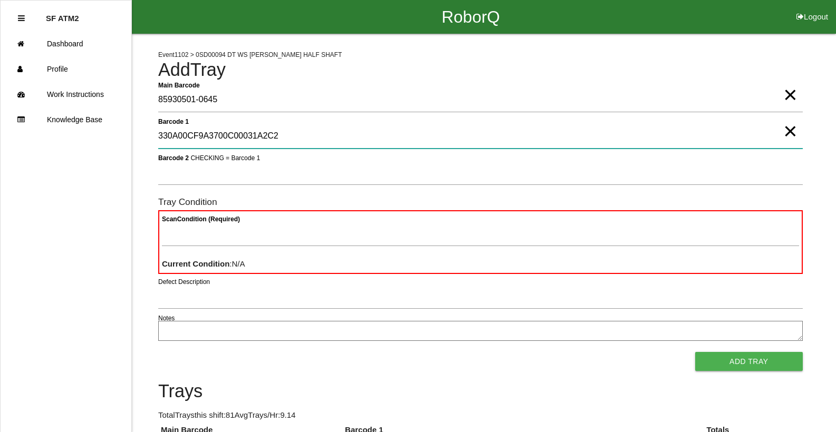
type 1 "330A00CF9A3700C00031A2C2"
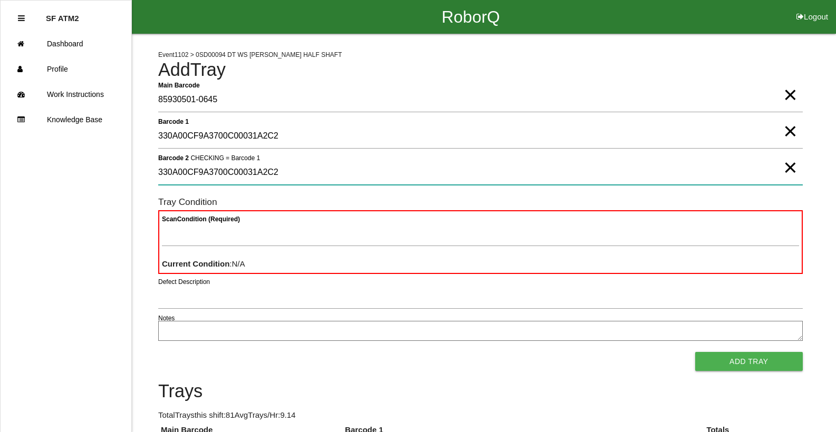
type 2 "330A00CF9A3700C00031A2C2"
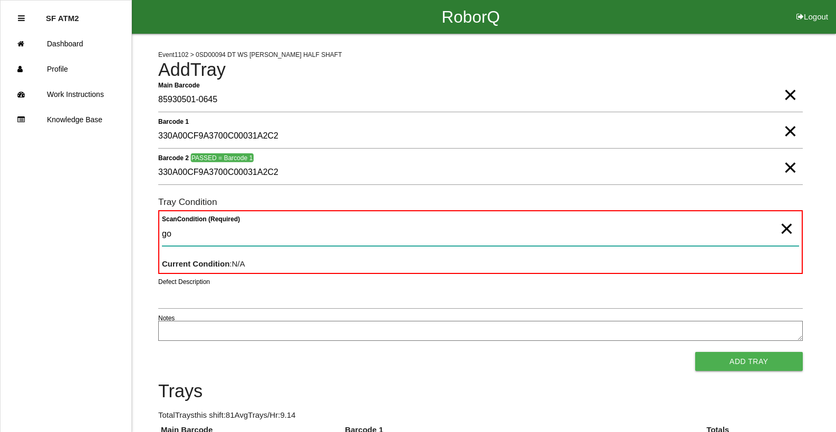
type Condition "goo"
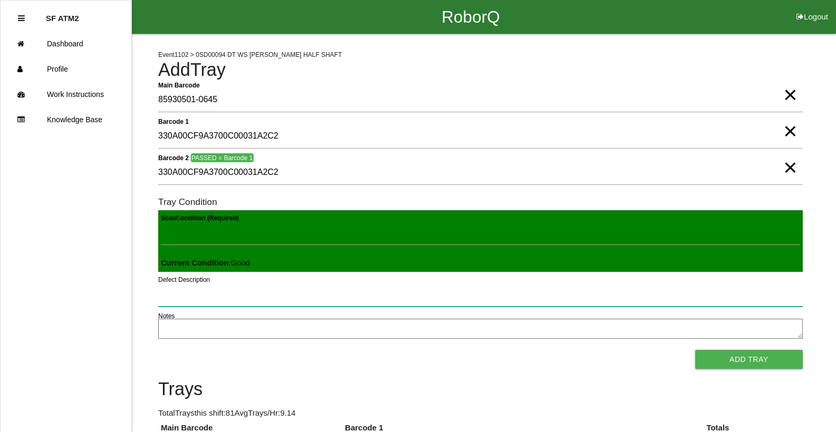
click at [695, 350] on button "Add Tray" at bounding box center [749, 359] width 108 height 19
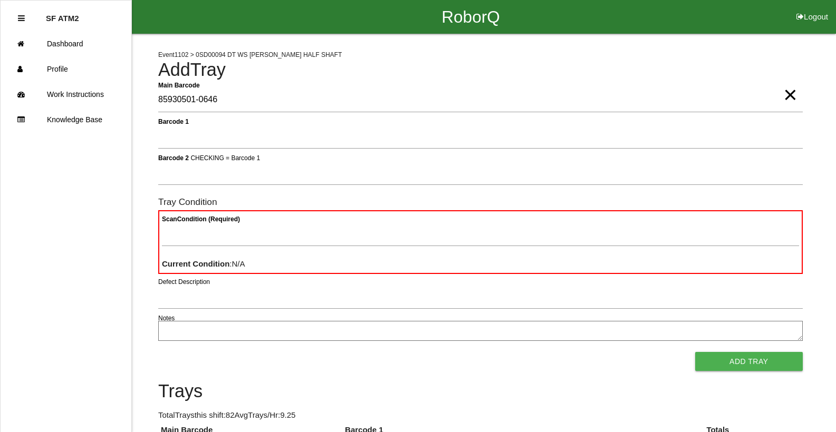
type Barcode "85930501-0646"
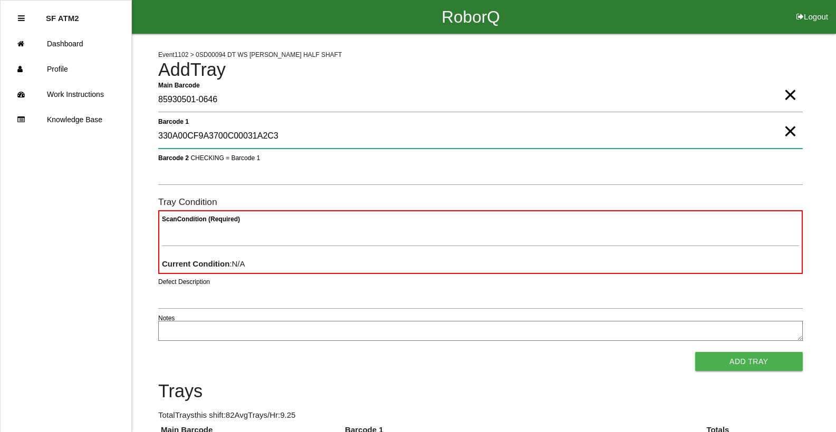
type 1 "330A00CF9A3700C00031A2C3"
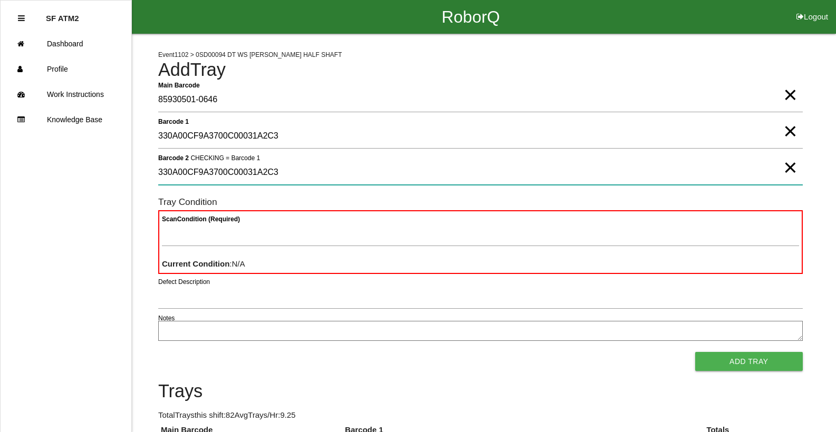
type 2 "330A00CF9A3700C00031A2C3"
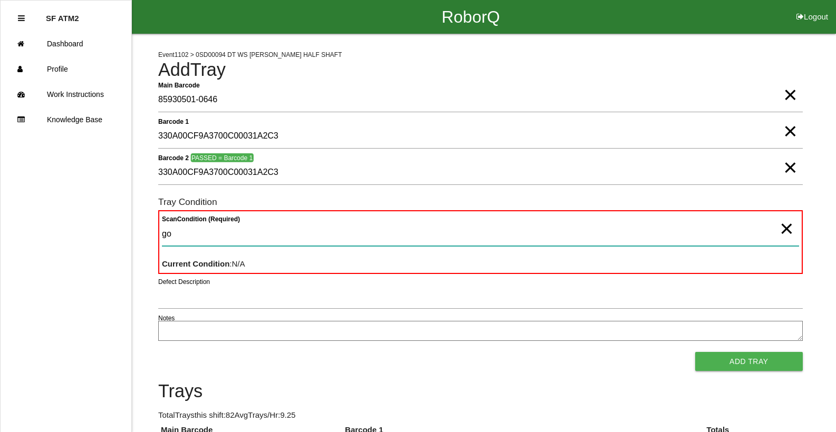
type Condition "goo"
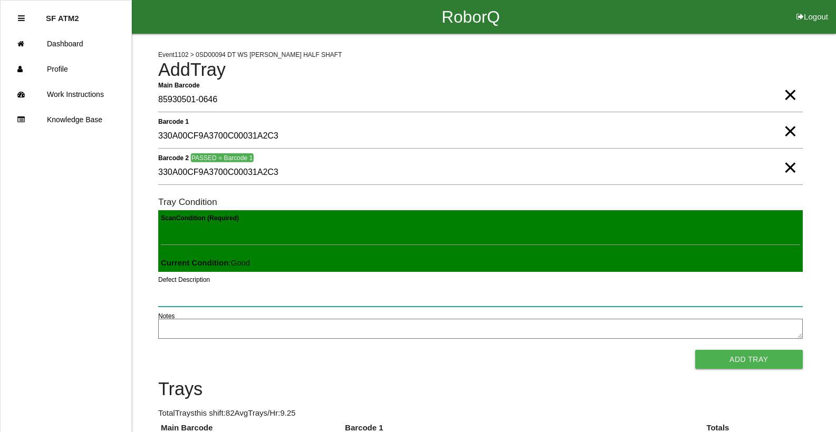
click at [695, 350] on button "Add Tray" at bounding box center [749, 359] width 108 height 19
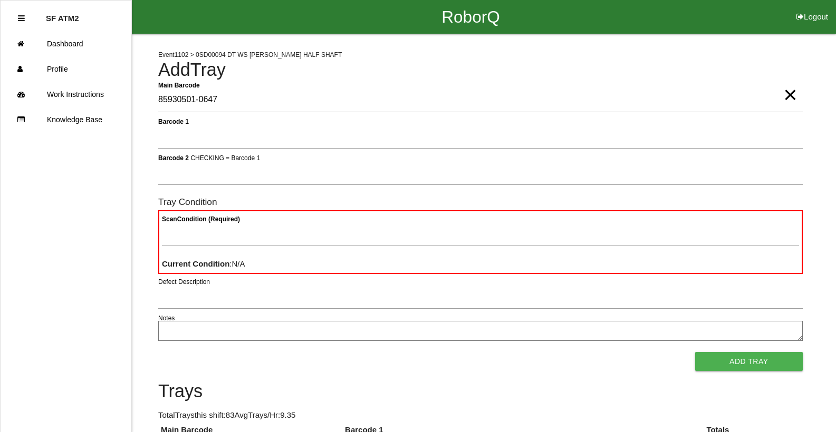
type Barcode "85930501-0647"
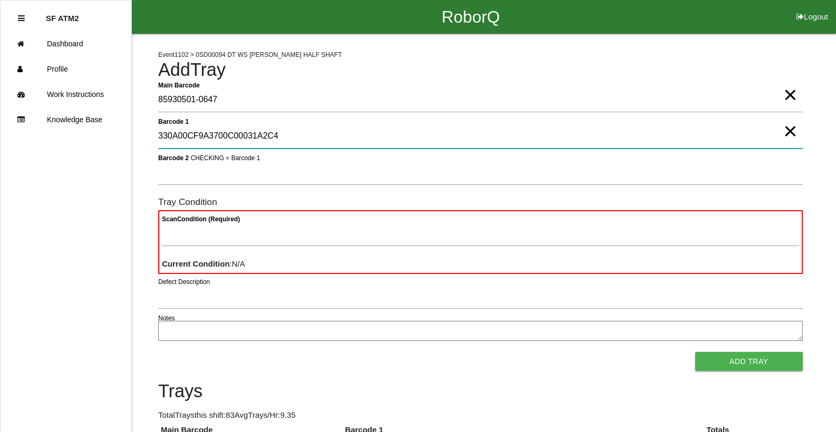
type 1 "330A00CF9A3700C00031A2C4"
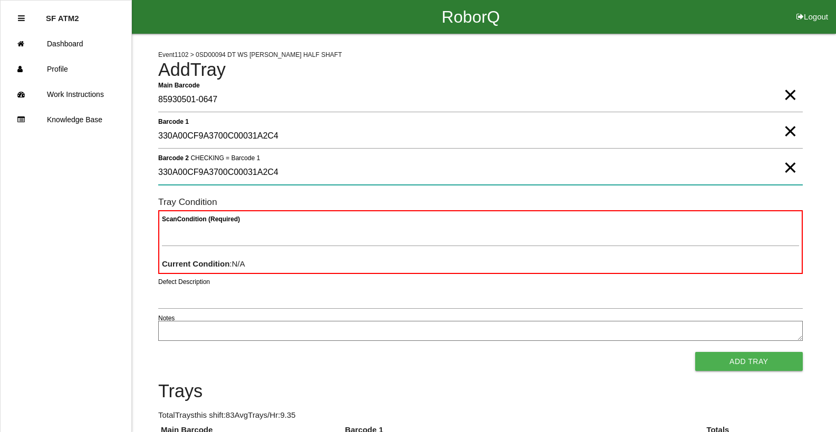
type 2 "330A00CF9A3700C00031A2C4"
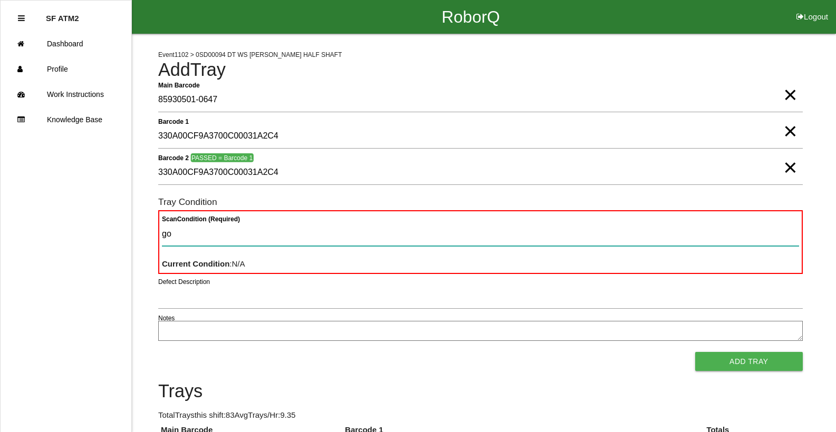
type Condition "goo"
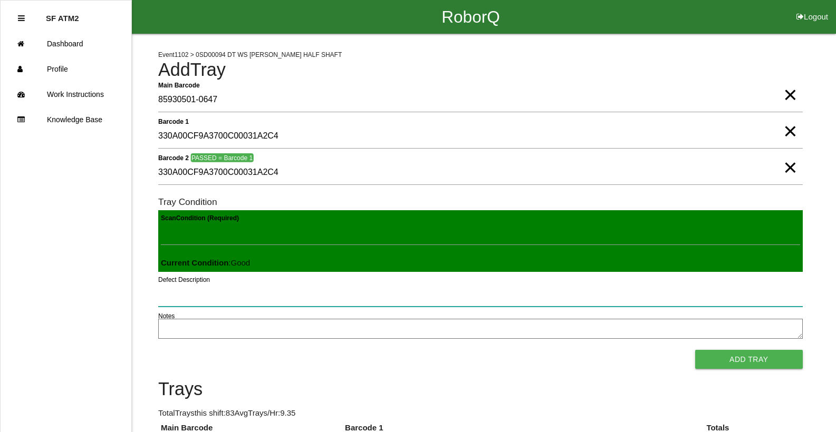
click at [695, 350] on button "Add Tray" at bounding box center [749, 359] width 108 height 19
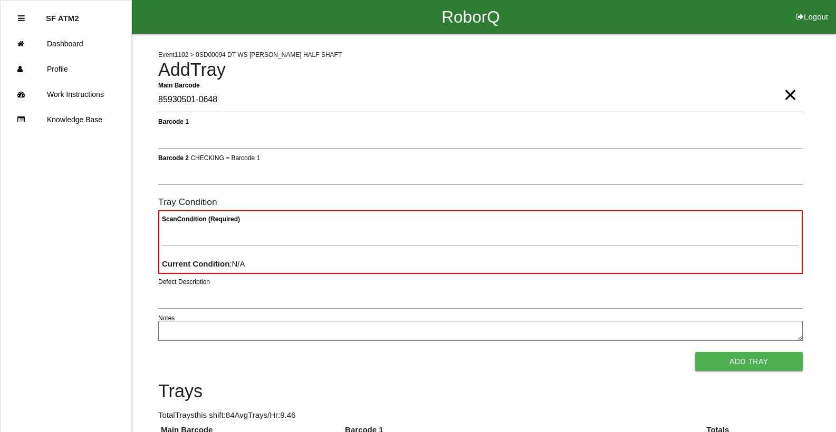
type Barcode "85930501-0648"
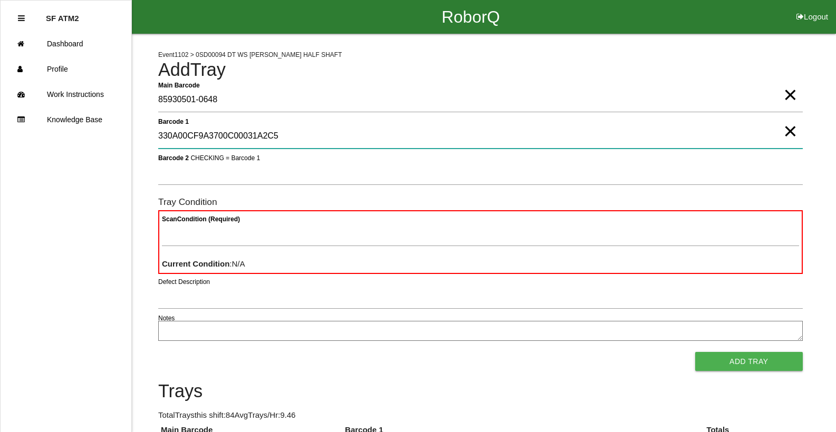
type 1 "330A00CF9A3700C00031A2C5"
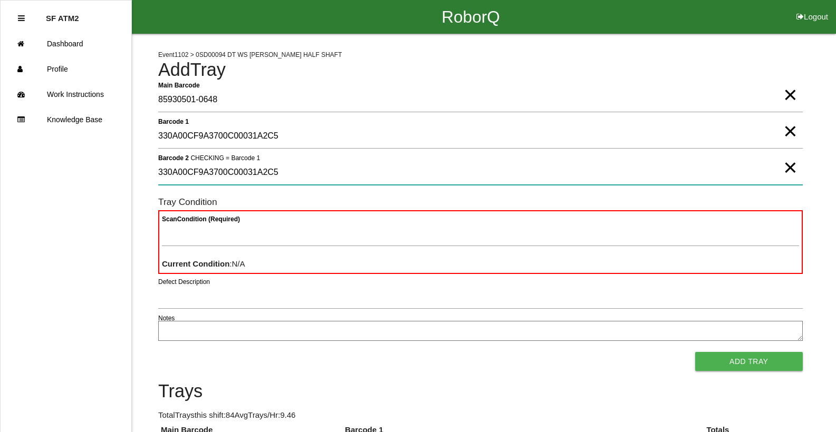
type 2 "330A00CF9A3700C00031A2C5"
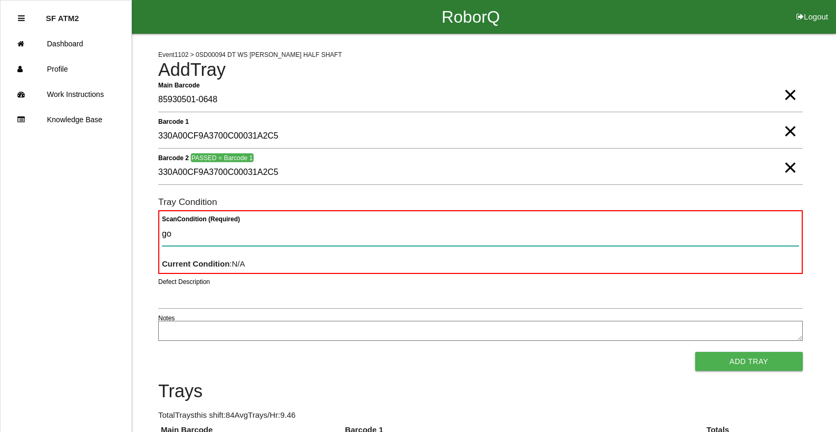
type Condition "goo"
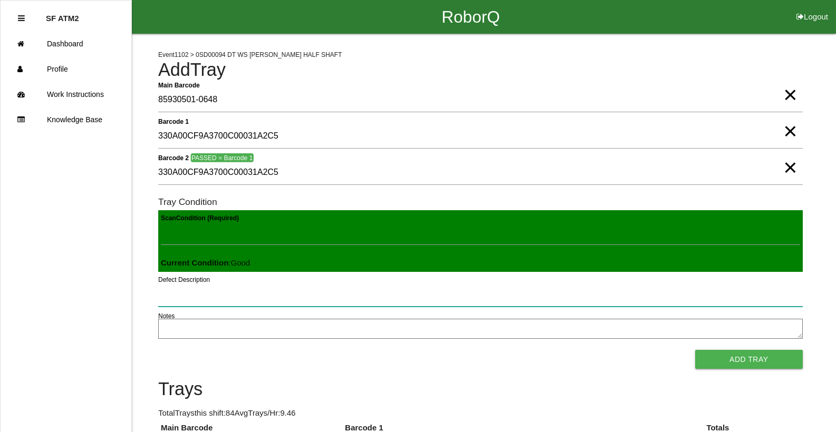
click at [695, 350] on button "Add Tray" at bounding box center [749, 359] width 108 height 19
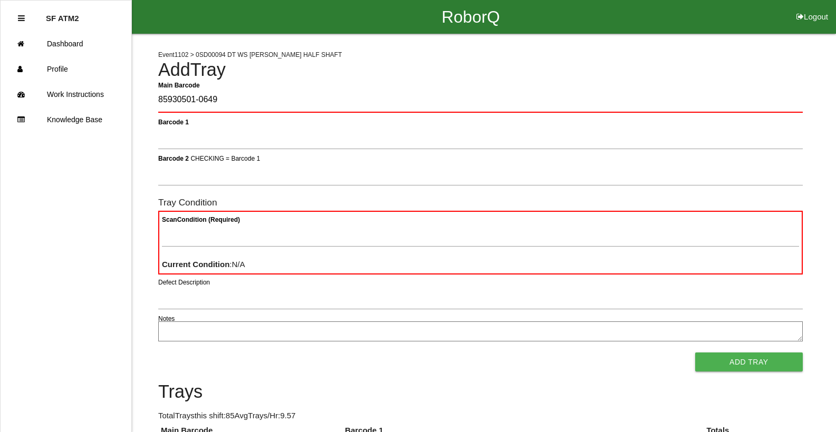
type Barcode "85930501-0649"
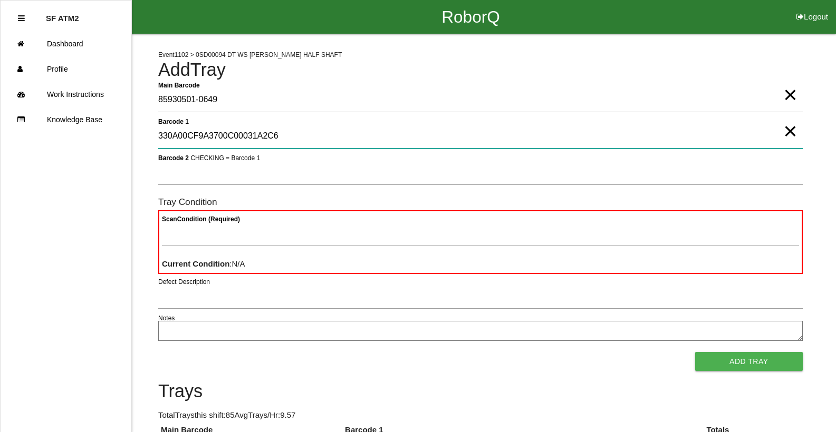
type 1 "330A00CF9A3700C00031A2C6"
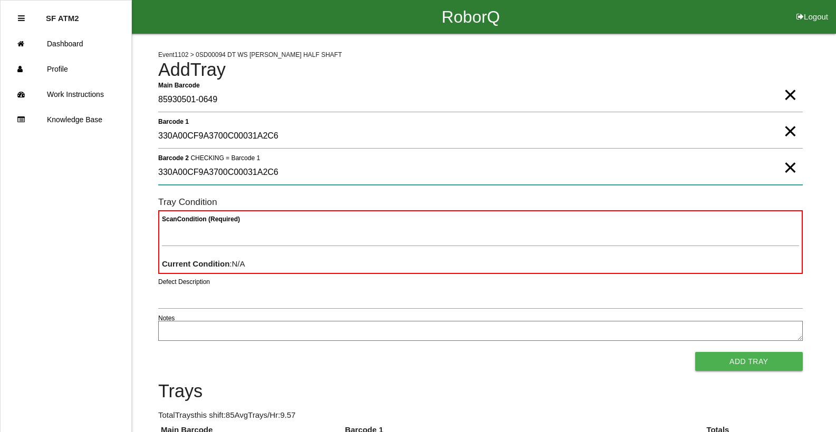
type 2 "330A00CF9A3700C00031A2C6"
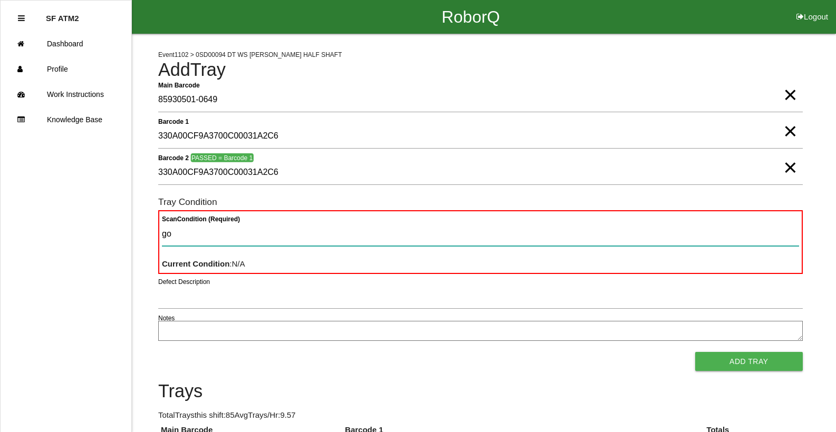
type Condition "goo"
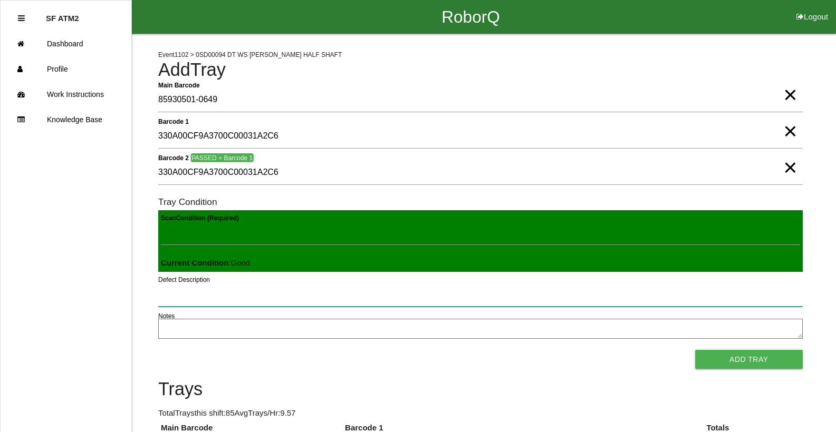
click at [695, 350] on button "Add Tray" at bounding box center [749, 359] width 108 height 19
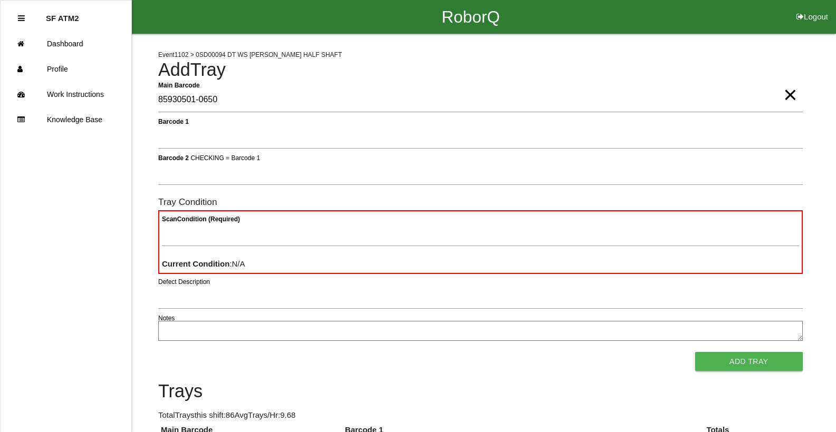
type Barcode "85930501-0650"
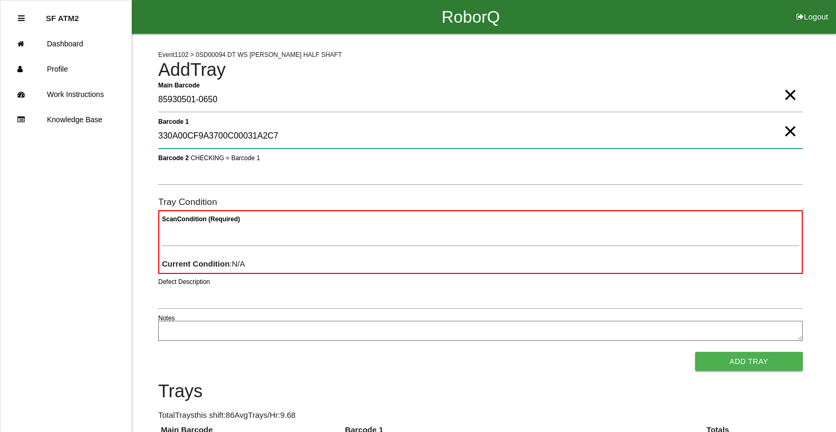
type 1 "330A00CF9A3700C00031A2C7"
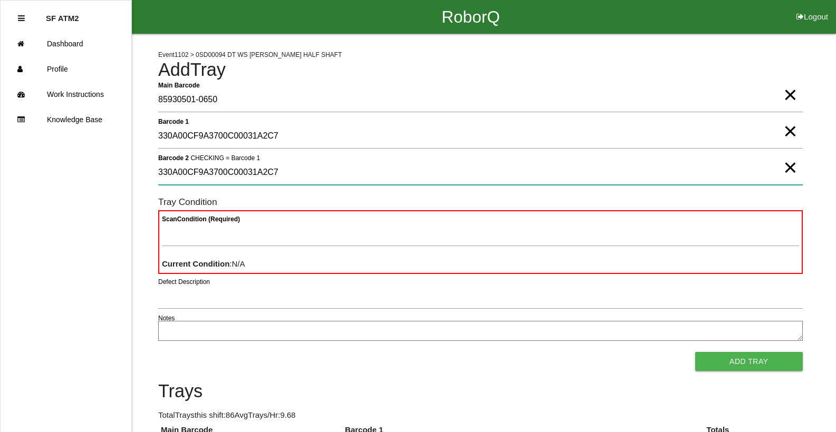
type 2 "330A00CF9A3700C00031A2C7"
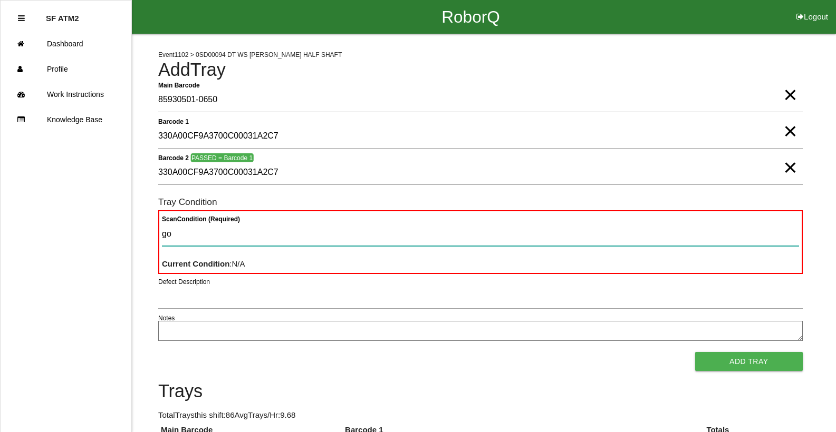
type Condition "goo"
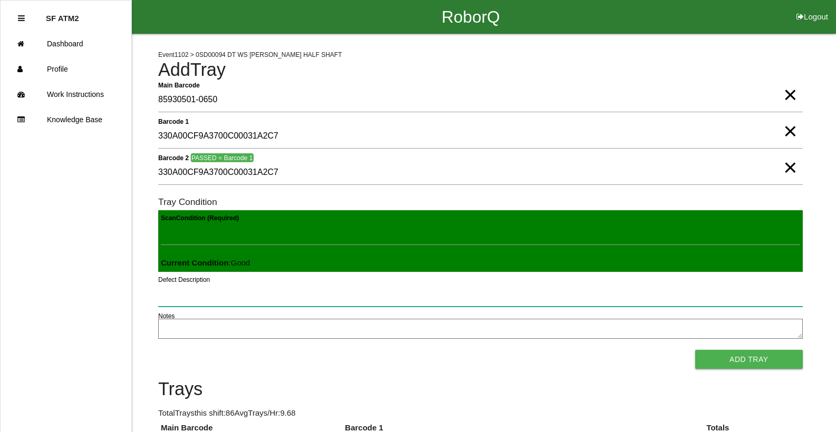
click at [695, 350] on button "Add Tray" at bounding box center [749, 359] width 108 height 19
